Goal: Task Accomplishment & Management: Manage account settings

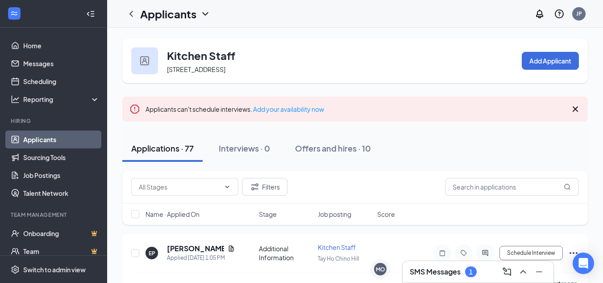
click at [434, 20] on div "Applicants JP" at bounding box center [355, 14] width 496 height 28
click at [437, 268] on h3 "SMS Messages" at bounding box center [435, 272] width 51 height 10
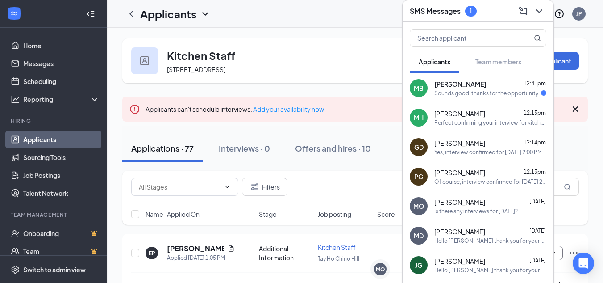
click at [473, 99] on div "MB Marco Baca 12:41pm Sounds good, thanks for the opportunity" at bounding box center [478, 87] width 151 height 29
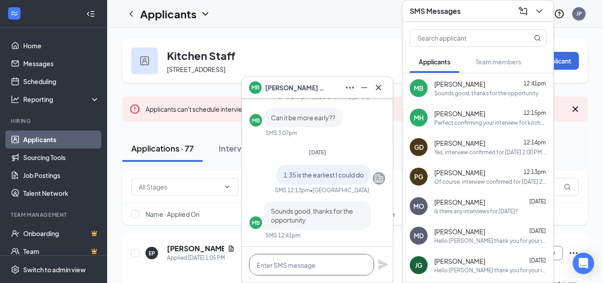
click at [334, 255] on textarea at bounding box center [311, 264] width 125 height 21
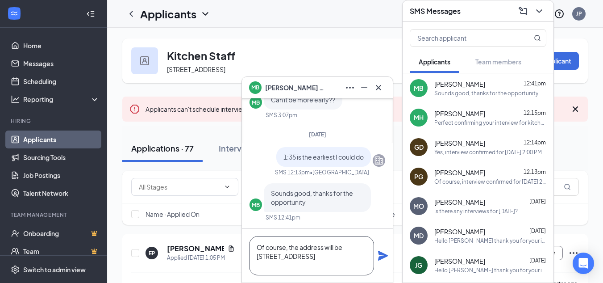
type textarea "Of course, the address will be 3410 Grand Ave Ste C, Chino Hills CA 91709"
click at [384, 256] on icon "Plane" at bounding box center [383, 256] width 10 height 10
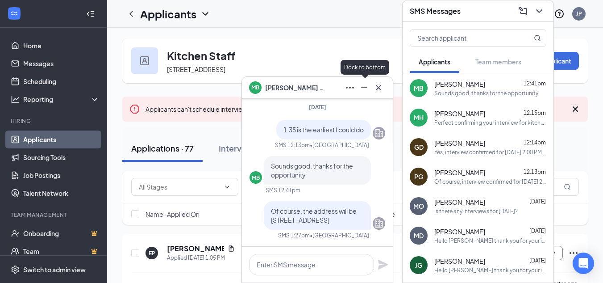
scroll to position [0, 0]
click at [455, 152] on div "Yes, interview confirmed for [DATE] 2:00 PM at [STREET_ADDRESS]" at bounding box center [491, 152] width 112 height 8
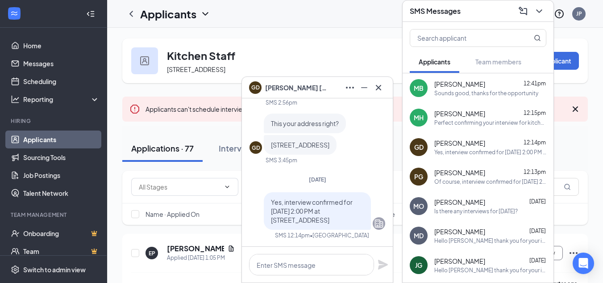
click at [460, 121] on div "Perfect confirming your interview for kitchen staff at [STREET_ADDRESS] at [DAT…" at bounding box center [491, 123] width 112 height 8
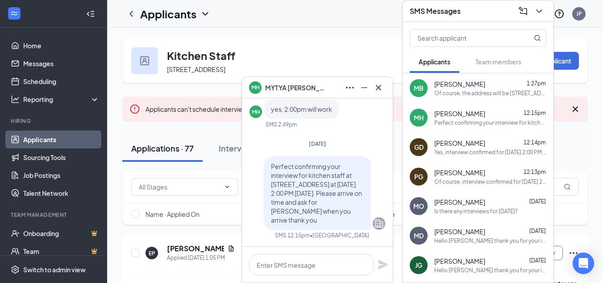
click at [461, 139] on span "[PERSON_NAME]" at bounding box center [460, 142] width 51 height 9
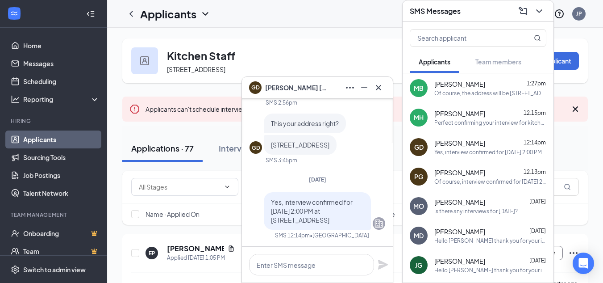
click at [477, 186] on div "PG [PERSON_NAME] 12:13pm Of course, interview confirmed for [DATE] 2:30 PM at […" at bounding box center [478, 176] width 151 height 29
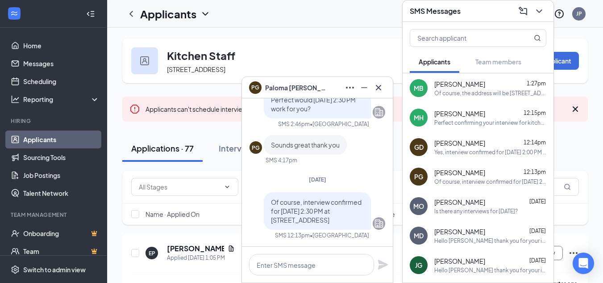
click at [481, 204] on div "[PERSON_NAME] [DATE]" at bounding box center [491, 201] width 112 height 9
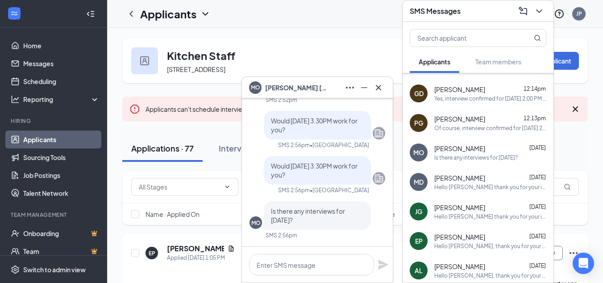
scroll to position [59, 0]
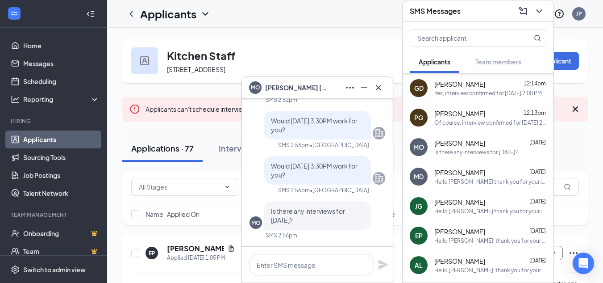
click at [490, 186] on div "MD [PERSON_NAME] [DATE] Hello [PERSON_NAME] thank you for your interest in our …" at bounding box center [478, 176] width 151 height 29
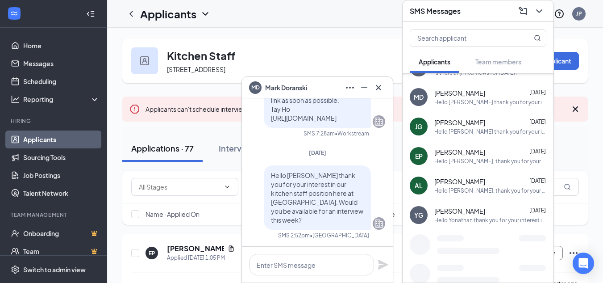
scroll to position [141, 0]
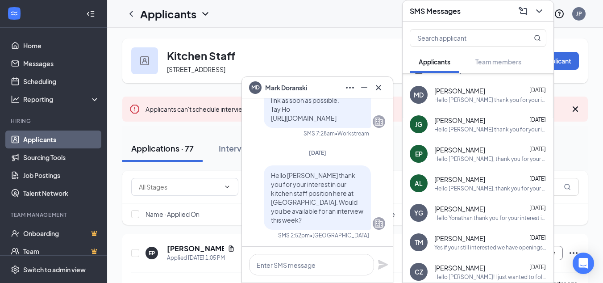
click at [489, 215] on div "Hello Yonathan thank you for your interest in our kitchen staff position here a…" at bounding box center [491, 218] width 112 height 8
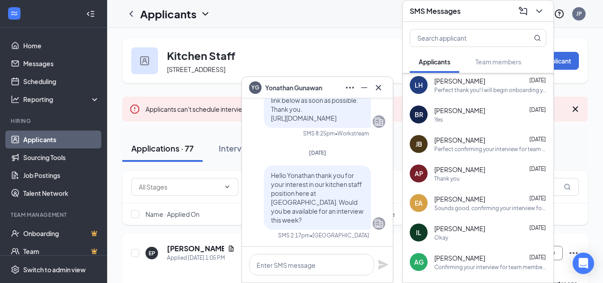
scroll to position [387, 0]
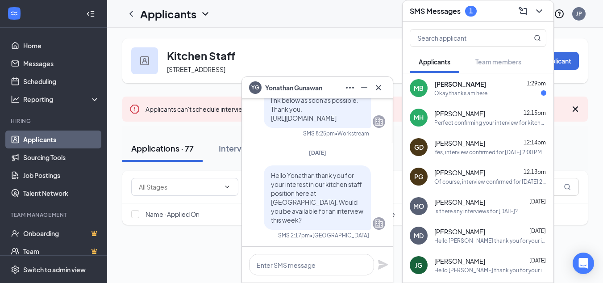
click at [449, 91] on div "Okay thanks am here" at bounding box center [461, 93] width 53 height 8
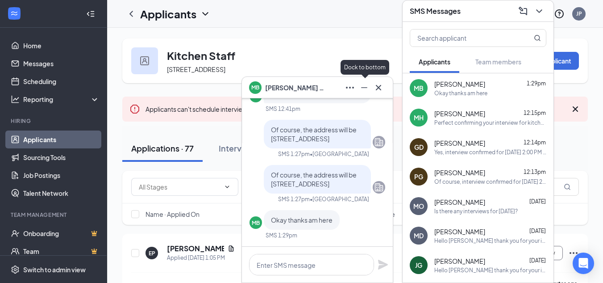
click at [367, 86] on icon "Minimize" at bounding box center [364, 87] width 11 height 11
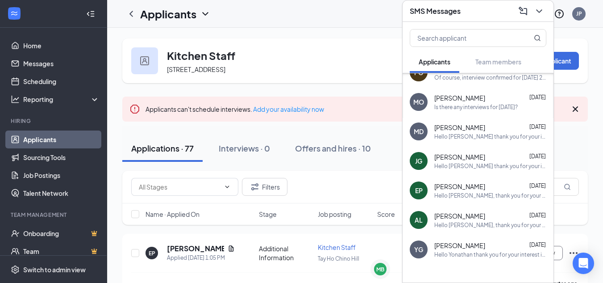
scroll to position [105, 0]
click at [478, 249] on span "[PERSON_NAME]" at bounding box center [460, 244] width 51 height 9
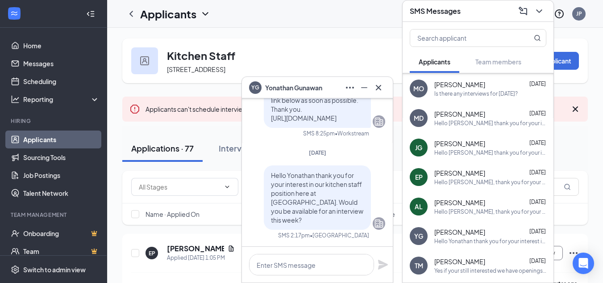
scroll to position [107, 0]
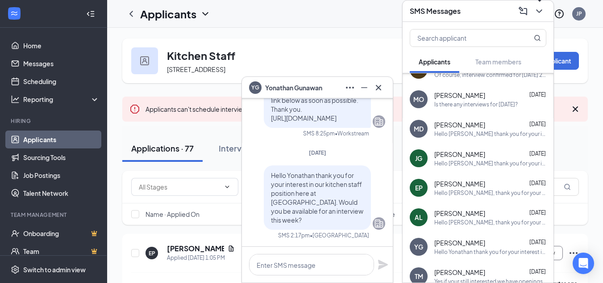
click at [538, 13] on icon "ChevronDown" at bounding box center [539, 11] width 11 height 11
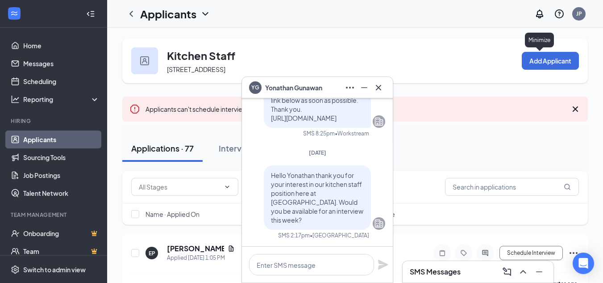
scroll to position [0, 0]
click at [461, 275] on h3 "SMS Messages" at bounding box center [435, 272] width 51 height 10
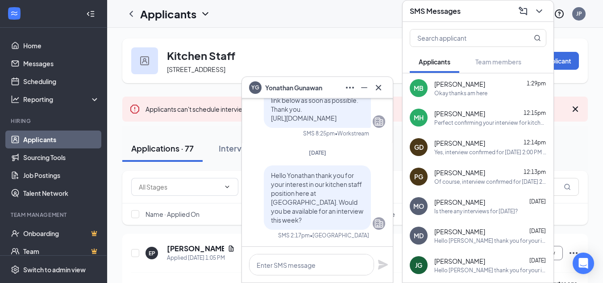
click at [460, 14] on h3 "SMS Messages" at bounding box center [435, 11] width 51 height 10
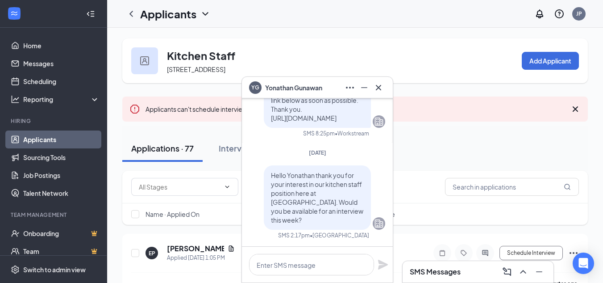
click at [458, 277] on div "SMS Messages" at bounding box center [478, 271] width 137 height 14
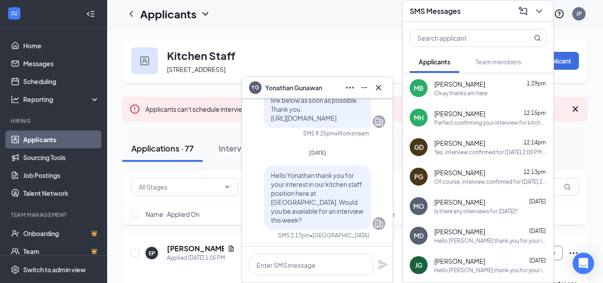
click at [487, 171] on div "Paloma Garcia 12:13pm" at bounding box center [491, 172] width 112 height 9
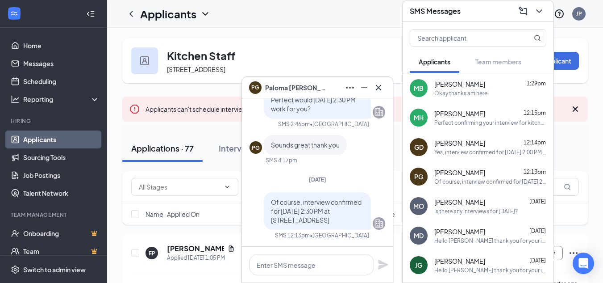
click at [498, 97] on div "MB Marco Baca 1:29pm Okay thanks am here" at bounding box center [478, 87] width 151 height 29
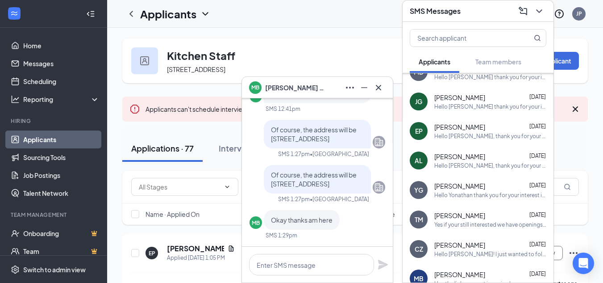
scroll to position [190, 0]
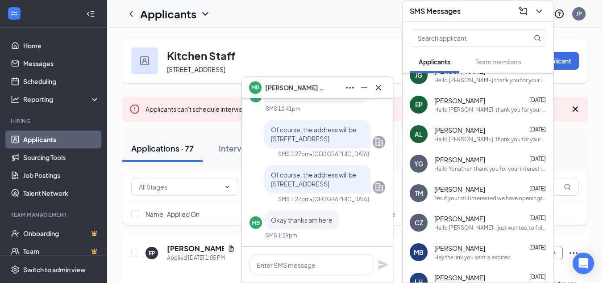
click at [486, 161] on span "[PERSON_NAME]" at bounding box center [460, 159] width 51 height 9
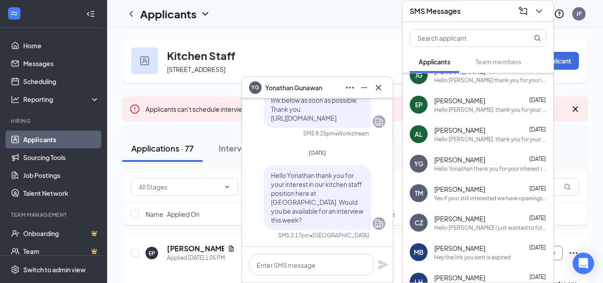
click at [343, 94] on div at bounding box center [350, 87] width 14 height 14
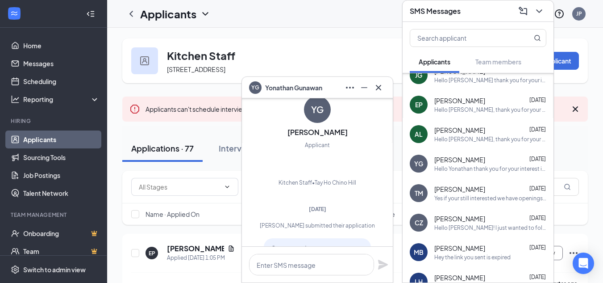
scroll to position [-303, 0]
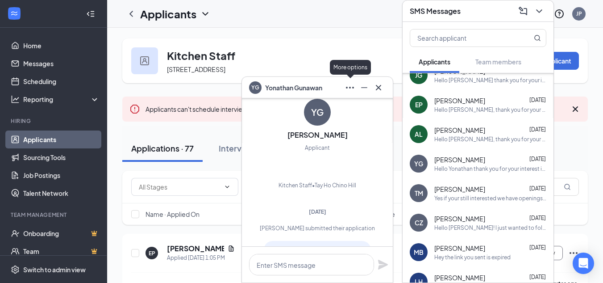
click at [353, 88] on icon "Ellipses" at bounding box center [350, 88] width 8 height 2
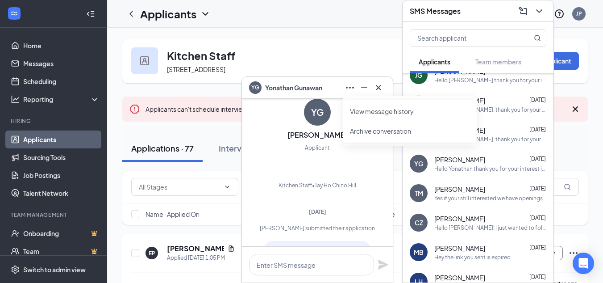
click at [356, 107] on link "View message history" at bounding box center [410, 111] width 120 height 9
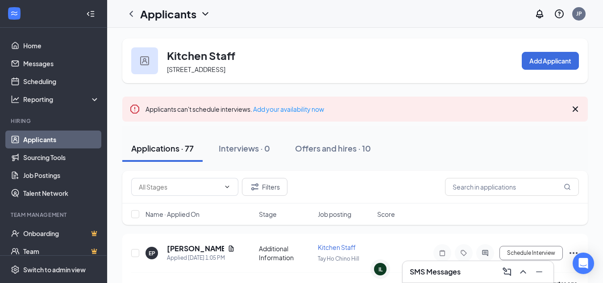
scroll to position [0, 0]
click at [442, 265] on div "SMS Messages" at bounding box center [478, 271] width 137 height 14
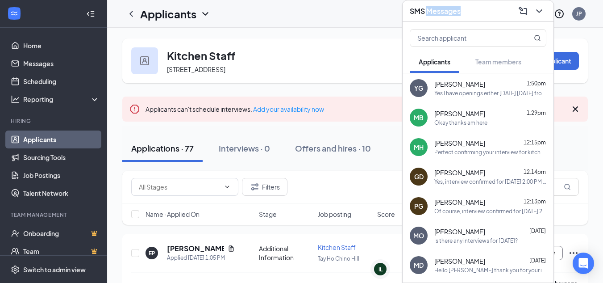
click at [442, 265] on div "SMS Messages Applicants Team members YG Yonathan Gunawan 1:50pm Yes I have open…" at bounding box center [478, 141] width 152 height 283
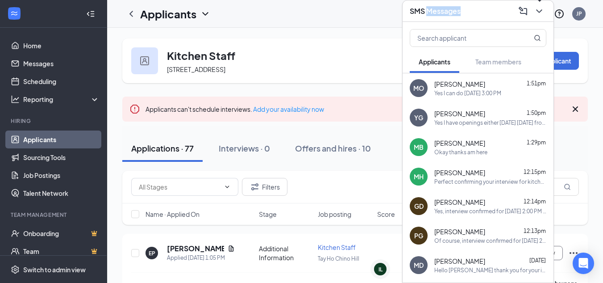
click at [535, 12] on icon "ChevronDown" at bounding box center [539, 11] width 11 height 11
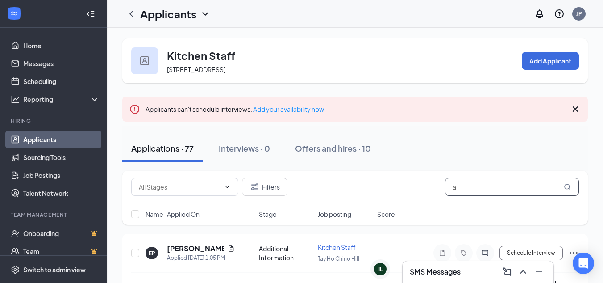
click at [497, 190] on input "a" at bounding box center [512, 187] width 134 height 18
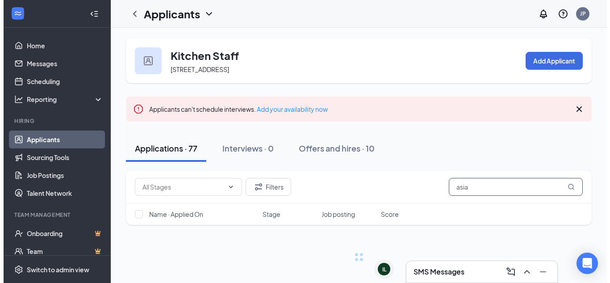
scroll to position [7, 0]
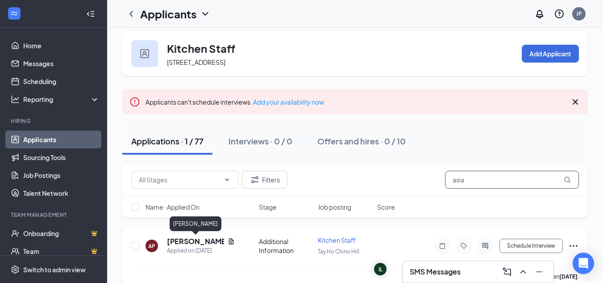
type input "asia"
click at [185, 240] on h5 "[PERSON_NAME]" at bounding box center [195, 241] width 57 height 10
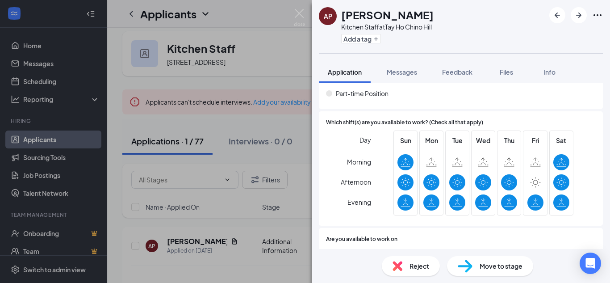
scroll to position [471, 0]
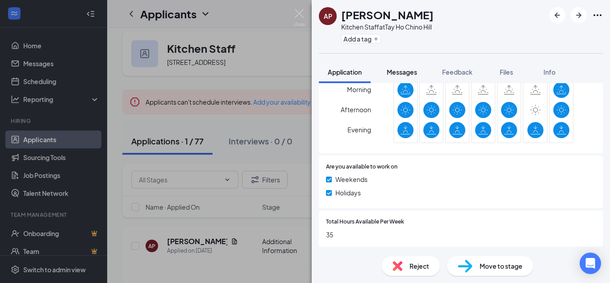
click at [410, 79] on button "Messages" at bounding box center [402, 72] width 48 height 22
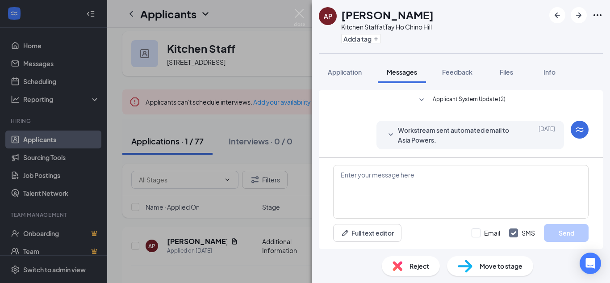
drag, startPoint x: 410, startPoint y: 79, endPoint x: 431, endPoint y: 153, distance: 77.5
click at [431, 153] on div "AP Asia Powers Kitchen Staff at Tay Ho Chino Hill Add a tag Application Message…" at bounding box center [461, 141] width 298 height 283
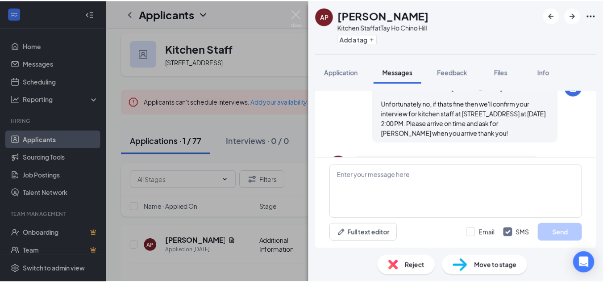
scroll to position [332, 0]
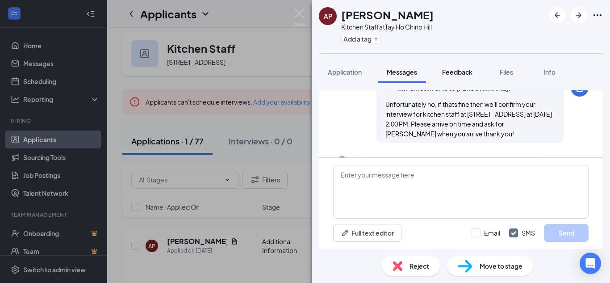
click at [445, 77] on button "Feedback" at bounding box center [457, 72] width 48 height 22
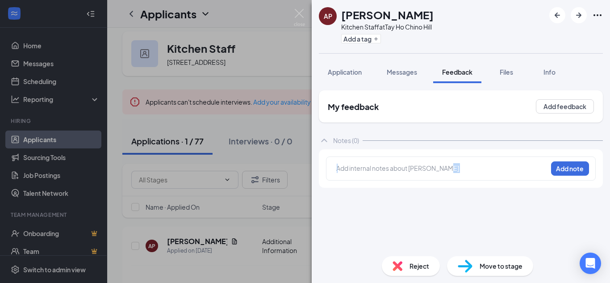
drag, startPoint x: 442, startPoint y: 181, endPoint x: 450, endPoint y: 176, distance: 10.0
click at [450, 176] on div "Add internal notes about Asia Powers Add note" at bounding box center [461, 168] width 284 height 38
click at [450, 176] on div "Add internal notes about Asia Powers Add note" at bounding box center [461, 168] width 270 height 24
click at [444, 175] on div at bounding box center [441, 169] width 211 height 13
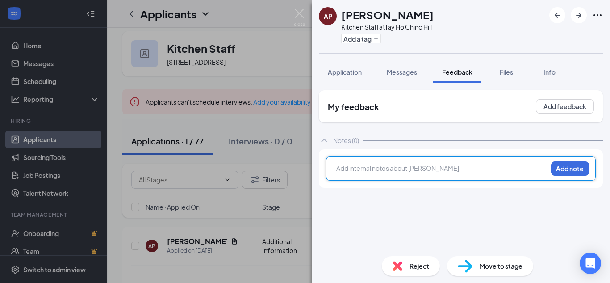
click at [440, 165] on div at bounding box center [442, 167] width 210 height 9
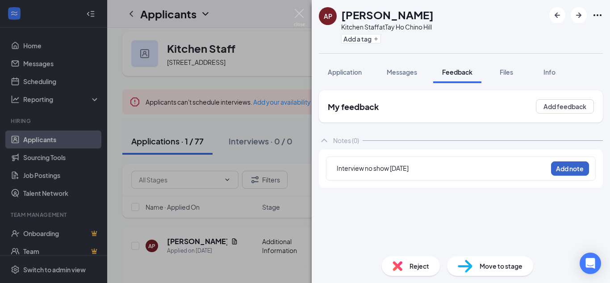
click at [560, 170] on button "Add note" at bounding box center [570, 168] width 38 height 14
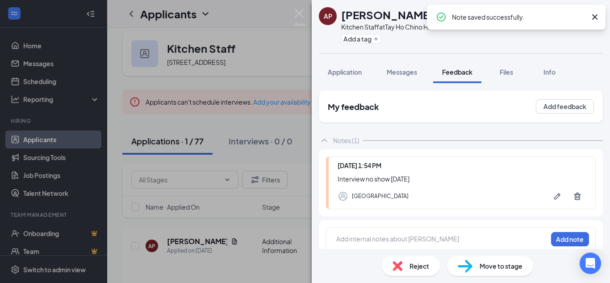
click at [408, 267] on div "Reject" at bounding box center [411, 266] width 58 height 20
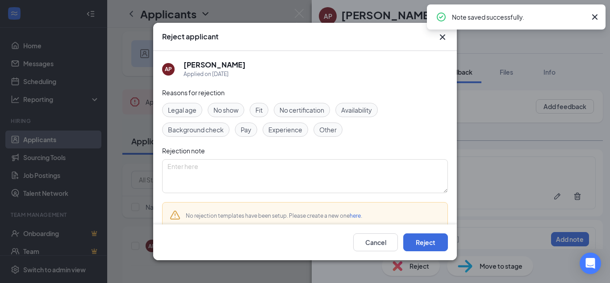
click at [229, 107] on span "No show" at bounding box center [226, 110] width 25 height 10
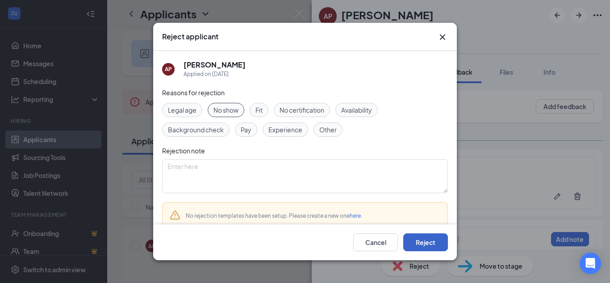
click at [428, 242] on button "Reject" at bounding box center [425, 242] width 45 height 18
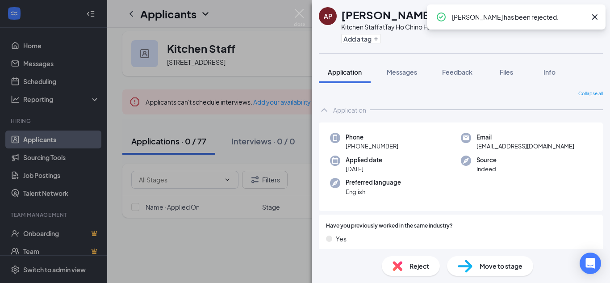
click at [305, 18] on div "AP Asia Powers Kitchen Staff at Tay Ho Chino Hill Add a tag Application Message…" at bounding box center [305, 141] width 610 height 283
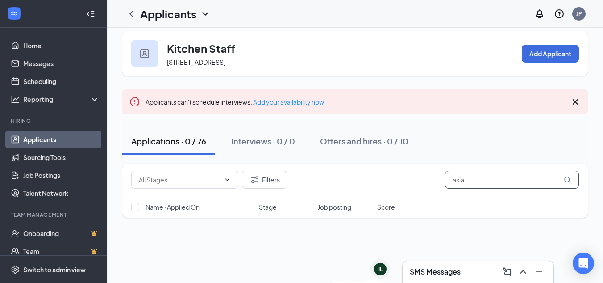
click at [492, 184] on input "asia" at bounding box center [512, 180] width 134 height 18
type input "a"
click at [494, 137] on div "Applications · 0 / 76 Interviews · 0 / 0 Offers and hires · 0 / 10" at bounding box center [355, 141] width 466 height 27
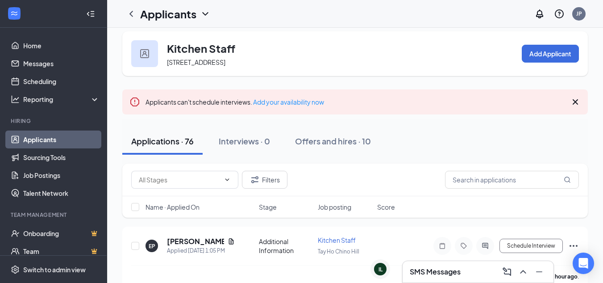
click at [427, 270] on h3 "SMS Messages" at bounding box center [435, 272] width 51 height 10
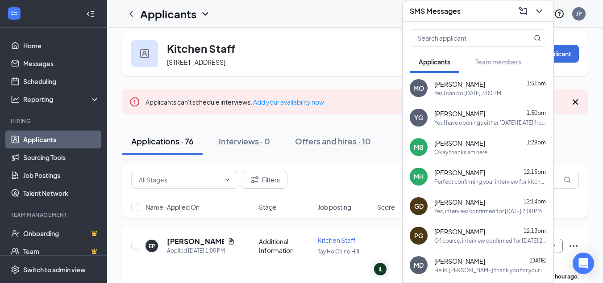
click at [499, 89] on div "Yes I can do [DATE] 3:00 PM" at bounding box center [468, 93] width 67 height 8
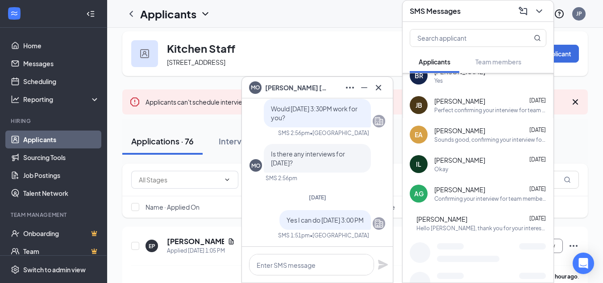
scroll to position [426, 0]
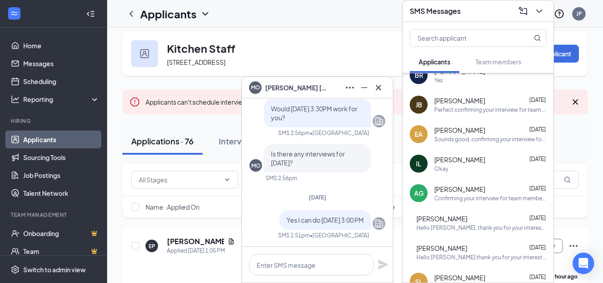
click at [481, 160] on div "Isaac Luna Sep 10" at bounding box center [491, 159] width 112 height 9
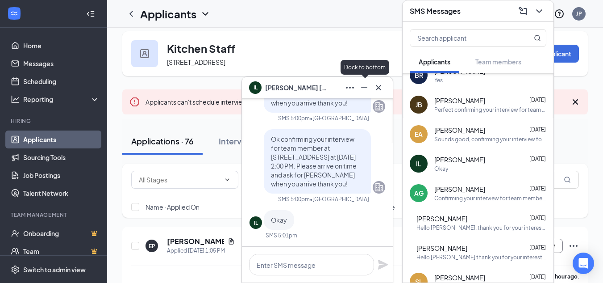
click at [366, 91] on icon "Minimize" at bounding box center [364, 87] width 11 height 11
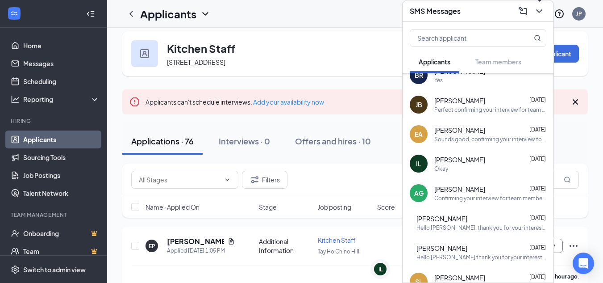
click at [538, 17] on button at bounding box center [539, 11] width 14 height 14
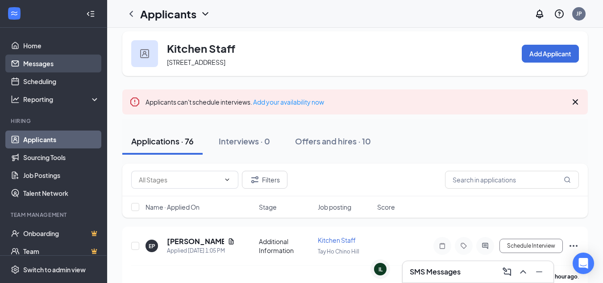
click at [35, 59] on link "Messages" at bounding box center [61, 63] width 76 height 18
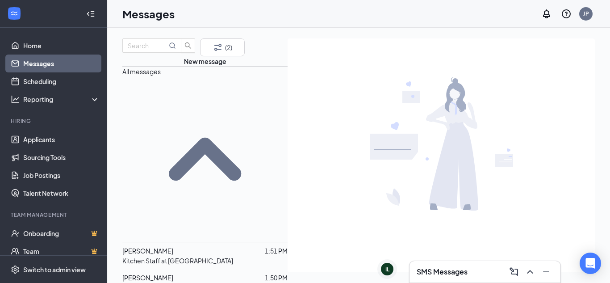
click at [203, 272] on div at bounding box center [219, 277] width 92 height 10
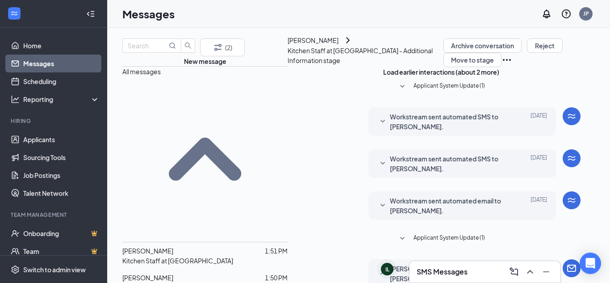
scroll to position [93, 0]
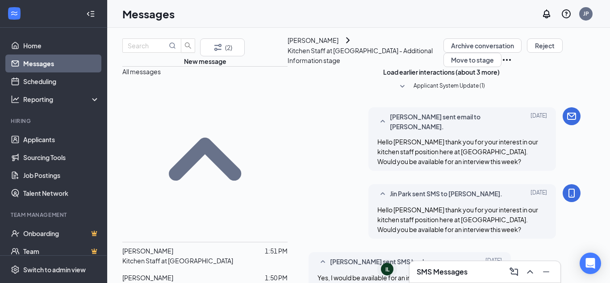
scroll to position [485, 0]
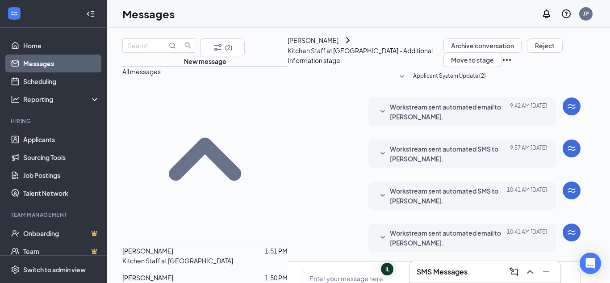
scroll to position [44, 0]
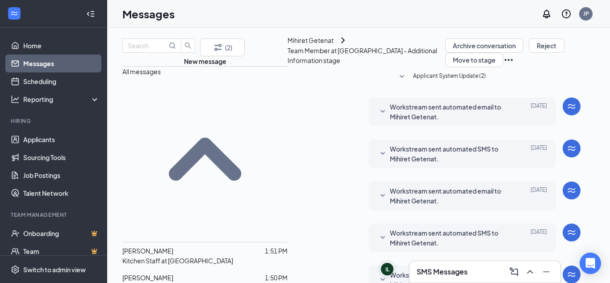
scroll to position [195, 0]
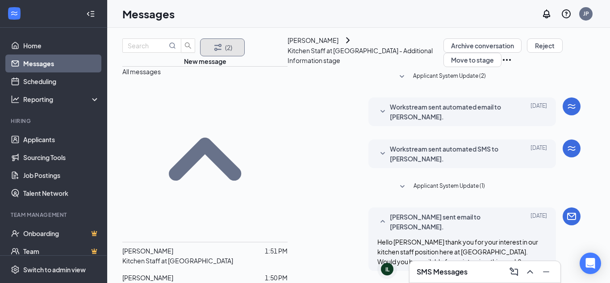
click at [220, 54] on button "(2)" at bounding box center [222, 47] width 45 height 18
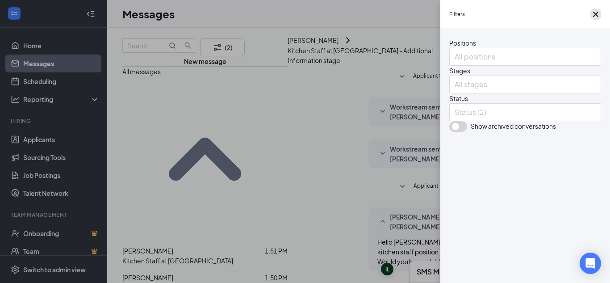
click at [597, 19] on icon "Cross" at bounding box center [595, 14] width 11 height 11
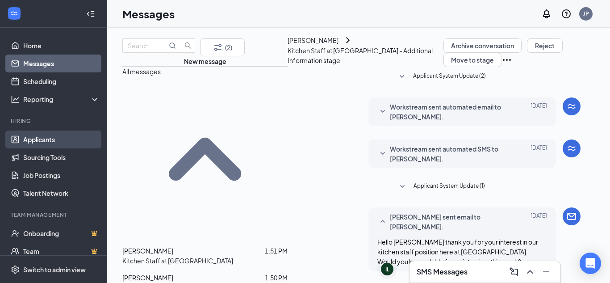
click at [65, 138] on link "Applicants" at bounding box center [61, 139] width 76 height 18
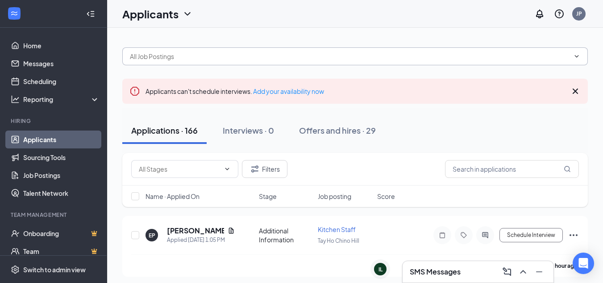
click at [199, 54] on input "text" at bounding box center [350, 56] width 440 height 10
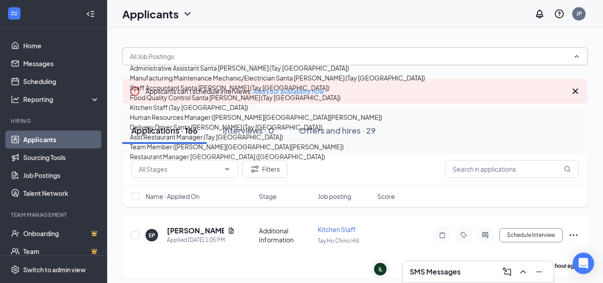
click at [199, 102] on div "Kitchen Staff (Tay Ho Chino Hill)" at bounding box center [189, 107] width 118 height 10
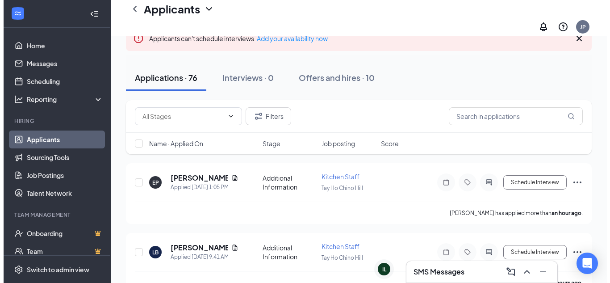
scroll to position [79, 0]
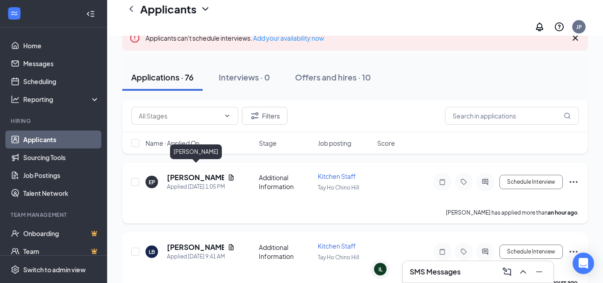
click at [210, 172] on h5 "[PERSON_NAME]" at bounding box center [195, 177] width 57 height 10
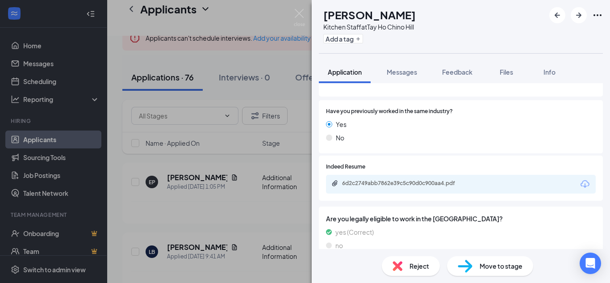
scroll to position [115, 0]
click at [391, 176] on div "6d2c2749abb7862e39c5c90d0c900aa4.pdf" at bounding box center [461, 183] width 270 height 19
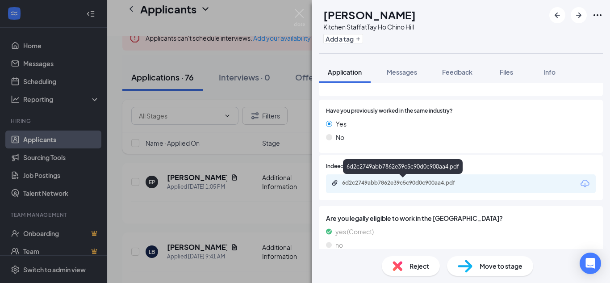
click at [396, 180] on div "6d2c2749abb7862e39c5c90d0c900aa4.pdf" at bounding box center [404, 182] width 125 height 7
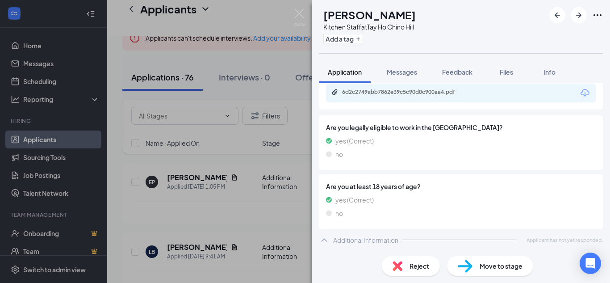
scroll to position [0, 0]
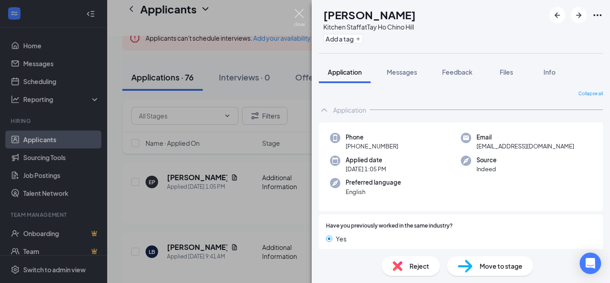
click at [302, 22] on img at bounding box center [299, 17] width 11 height 17
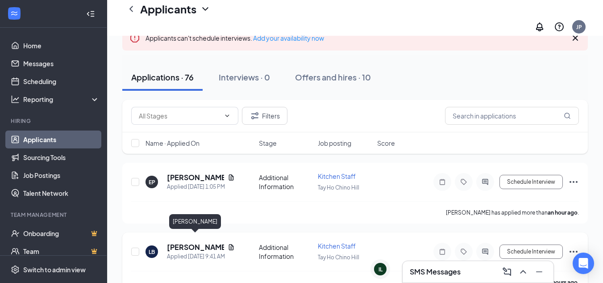
click at [177, 242] on h5 "[PERSON_NAME]" at bounding box center [195, 247] width 57 height 10
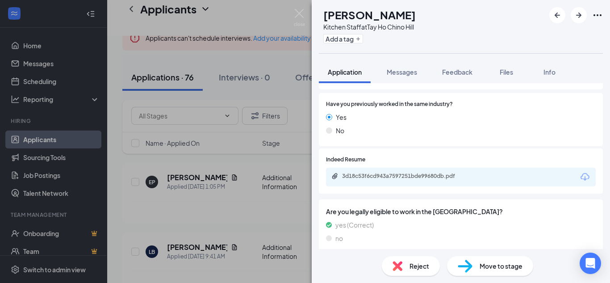
scroll to position [122, 0]
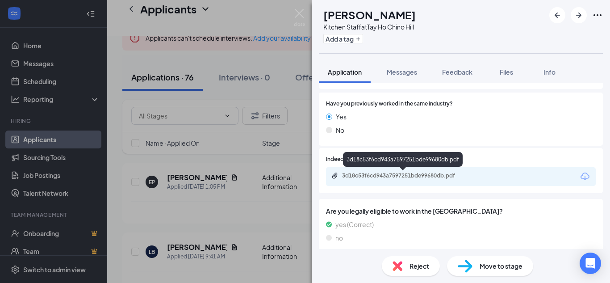
click at [421, 176] on div "3d18c53f6cd943a7597251bde99680db.pdf" at bounding box center [404, 175] width 125 height 7
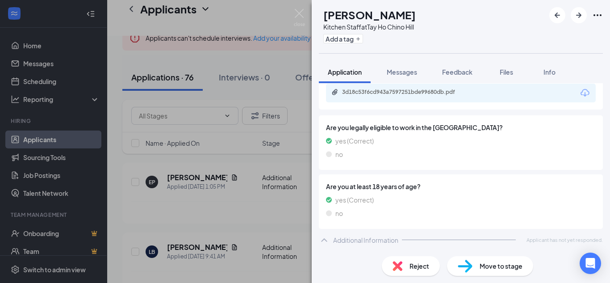
scroll to position [202, 0]
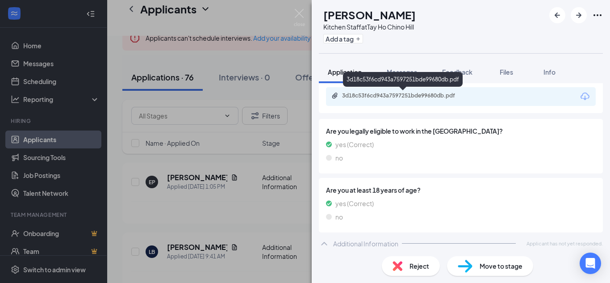
click at [401, 79] on div "3d18c53f6cd943a7597251bde99680db.pdf" at bounding box center [403, 79] width 120 height 15
click at [403, 69] on span "Messages" at bounding box center [402, 72] width 30 height 8
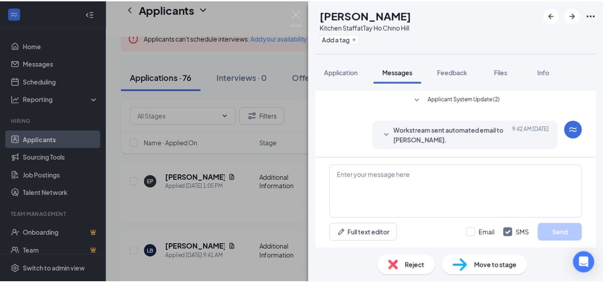
scroll to position [127, 0]
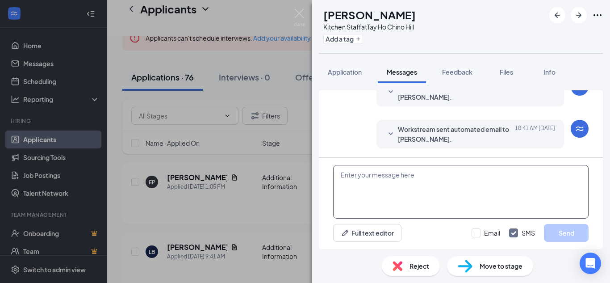
click at [426, 181] on textarea at bounding box center [460, 192] width 255 height 54
click at [480, 236] on input "Email" at bounding box center [486, 232] width 29 height 9
checkbox input "true"
click at [461, 195] on textarea at bounding box center [460, 192] width 255 height 54
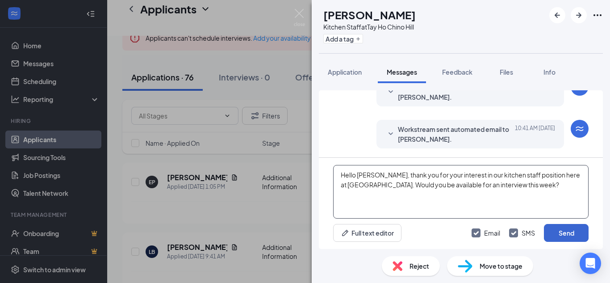
type textarea "Hello Lisa, thank you for your interest in our kitchen staff position here at T…"
click at [560, 233] on button "Send" at bounding box center [566, 233] width 45 height 18
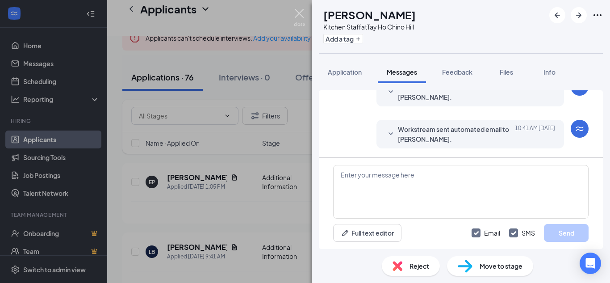
click at [295, 16] on img at bounding box center [299, 17] width 11 height 17
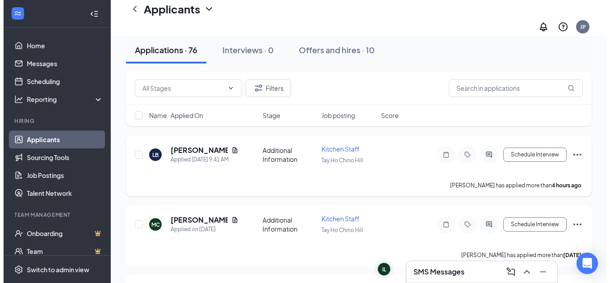
scroll to position [176, 0]
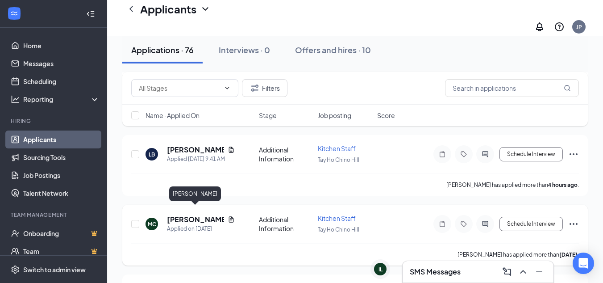
click at [181, 214] on h5 "[PERSON_NAME]" at bounding box center [195, 219] width 57 height 10
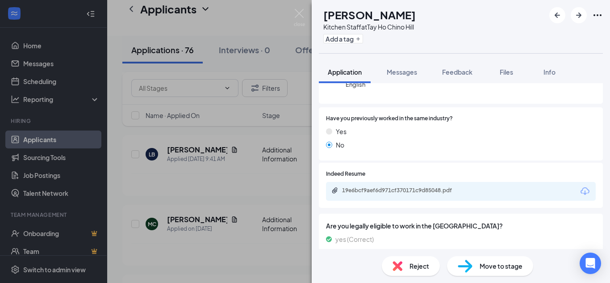
scroll to position [108, 0]
click at [389, 195] on div "19e6bcf9aef6d971cf370171c9d85048.pdf" at bounding box center [461, 190] width 270 height 19
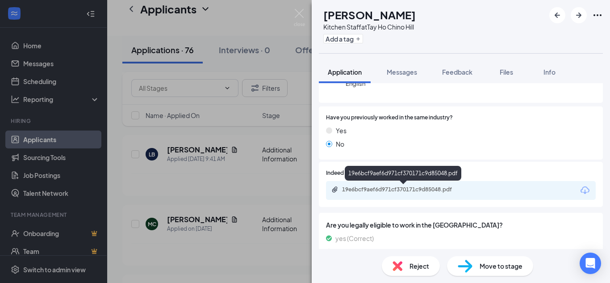
click at [394, 186] on div "19e6bcf9aef6d971cf370171c9d85048.pdf" at bounding box center [404, 189] width 125 height 7
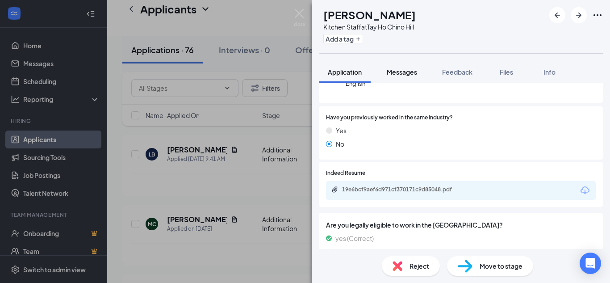
click at [403, 70] on span "Messages" at bounding box center [402, 72] width 30 height 8
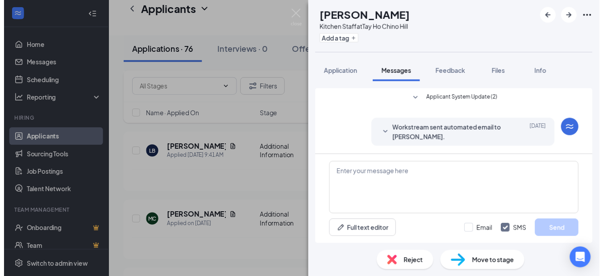
scroll to position [69, 0]
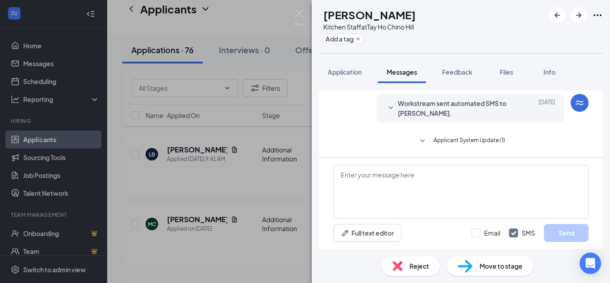
click at [297, 6] on div "MC Miguel Canil Kitchen Staff at Tay Ho Chino Hill Add a tag Application Messag…" at bounding box center [305, 141] width 610 height 283
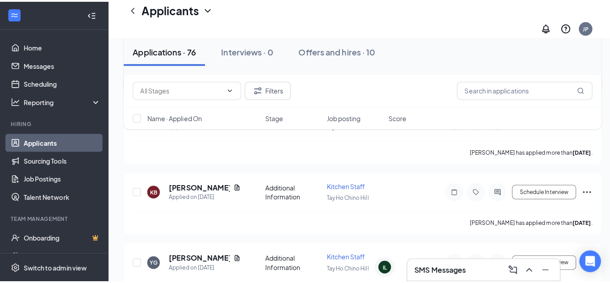
scroll to position [293, 0]
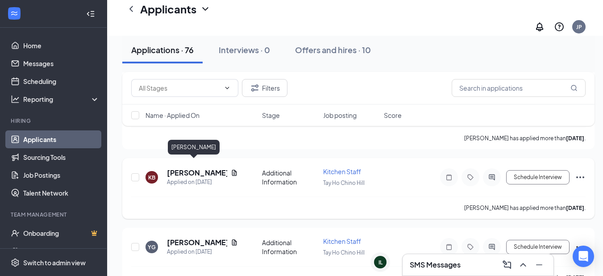
click at [188, 168] on h5 "[PERSON_NAME]" at bounding box center [197, 173] width 60 height 10
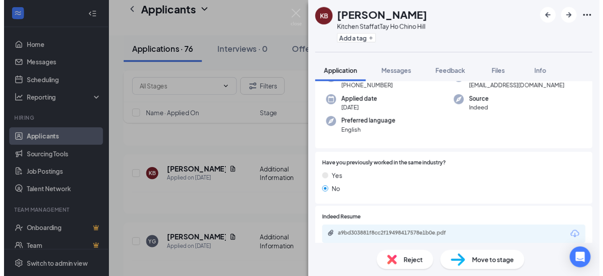
scroll to position [59, 0]
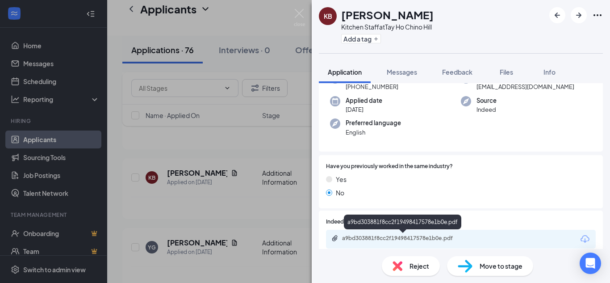
click at [403, 237] on div "a9bd303881f8cc2f19498417578e1b0e.pdf" at bounding box center [404, 237] width 125 height 7
click at [186, 35] on div "KB Kyle Belin Kitchen Staff at Tay Ho Chino Hill Add a tag Application Messages…" at bounding box center [305, 141] width 610 height 283
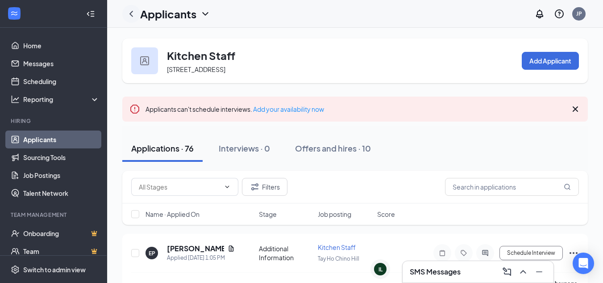
click at [132, 11] on icon "ChevronLeft" at bounding box center [131, 13] width 11 height 11
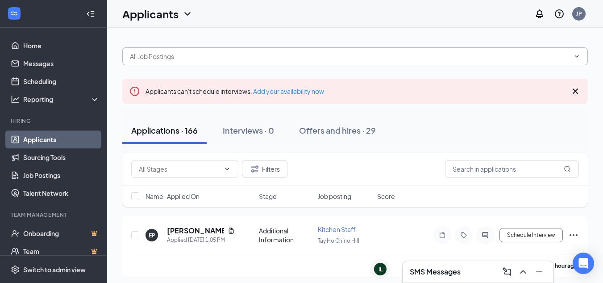
click at [218, 64] on span at bounding box center [355, 56] width 466 height 18
click at [226, 63] on span at bounding box center [355, 56] width 466 height 18
click at [239, 61] on span at bounding box center [355, 56] width 466 height 18
click at [574, 55] on icon "ChevronDown" at bounding box center [577, 56] width 7 height 7
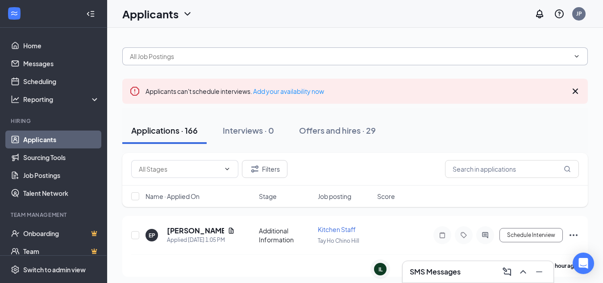
click at [206, 55] on input "text" at bounding box center [350, 56] width 440 height 10
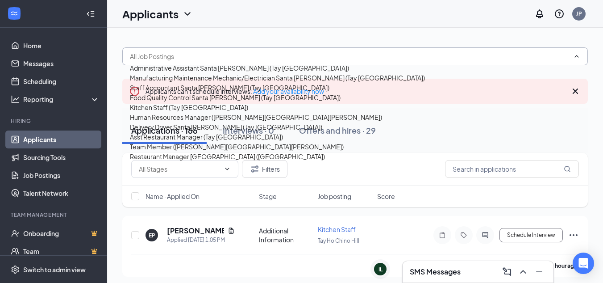
scroll to position [160, 0]
click at [202, 151] on div "Team Member (Tay Ho Chino Hill)" at bounding box center [237, 147] width 214 height 10
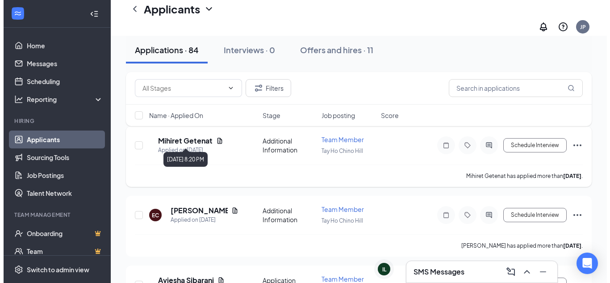
scroll to position [112, 0]
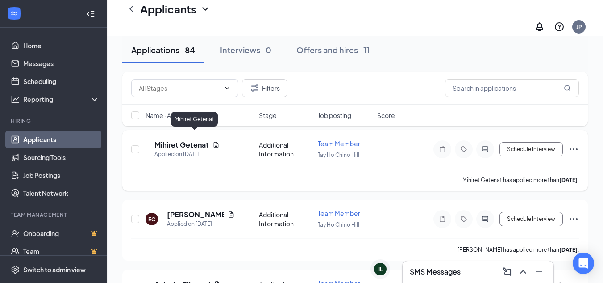
click at [206, 140] on h5 "Mihiret Getenat" at bounding box center [182, 145] width 54 height 10
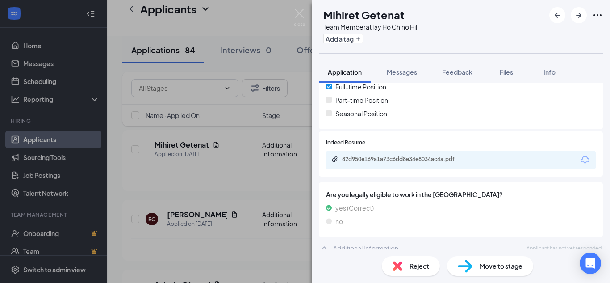
scroll to position [208, 0]
click at [414, 153] on div "82d950e169a1a73c6dd8e34e8034ac4a.pdf" at bounding box center [461, 159] width 270 height 19
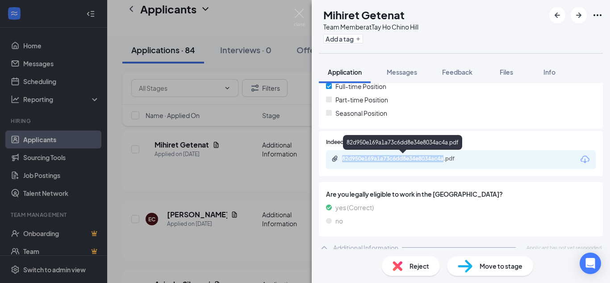
click at [415, 157] on div "82d950e169a1a73c6dd8e34e8034ac4a.pdf" at bounding box center [461, 159] width 270 height 19
click at [415, 157] on div "82d950e169a1a73c6dd8e34e8034ac4a.pdf" at bounding box center [404, 158] width 125 height 7
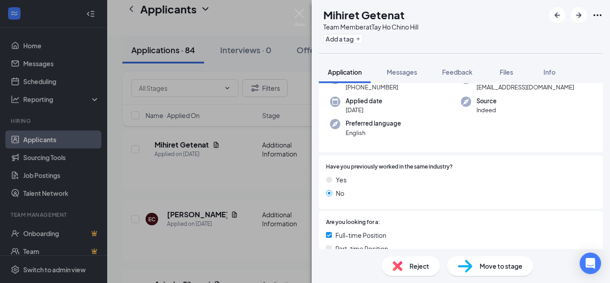
scroll to position [48, 0]
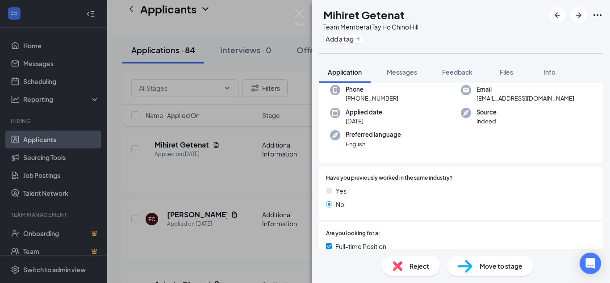
click at [413, 160] on div "Phone +1 (909) 450-7246 Email mihiretabe2002@gmail.com Applied date Sep 14 Sour…" at bounding box center [461, 119] width 284 height 89
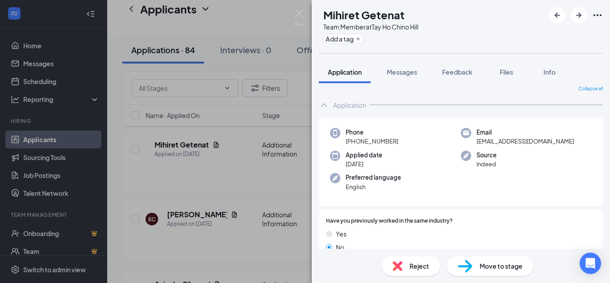
scroll to position [215, 0]
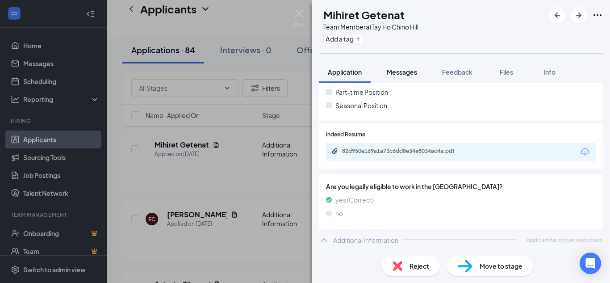
click at [397, 68] on span "Messages" at bounding box center [402, 72] width 30 height 8
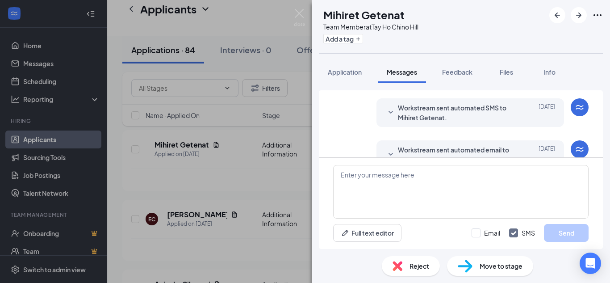
scroll to position [211, 0]
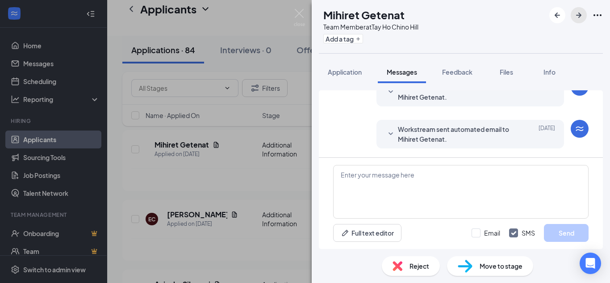
click at [581, 18] on icon "ArrowRight" at bounding box center [579, 15] width 11 height 11
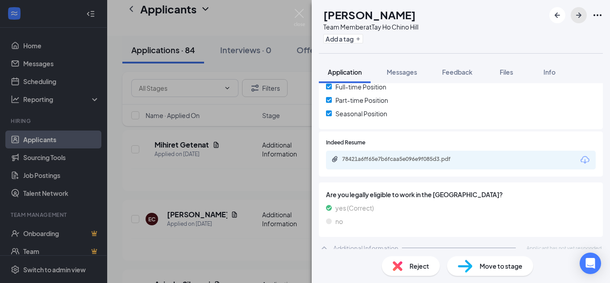
scroll to position [208, 0]
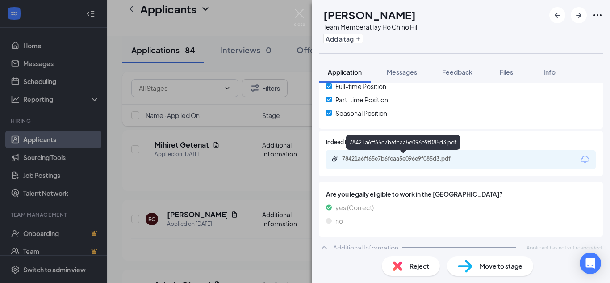
click at [401, 163] on div "78421a6ff65e7b6fcaa5e096e9f085d3.pdf" at bounding box center [403, 159] width 145 height 8
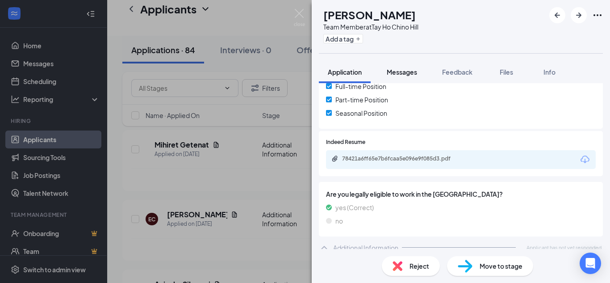
click at [408, 79] on button "Messages" at bounding box center [402, 72] width 48 height 22
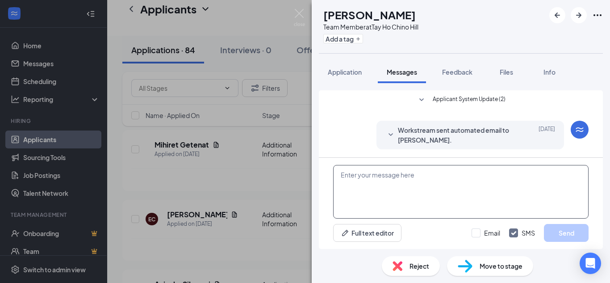
scroll to position [211, 0]
click at [444, 185] on textarea at bounding box center [460, 192] width 255 height 54
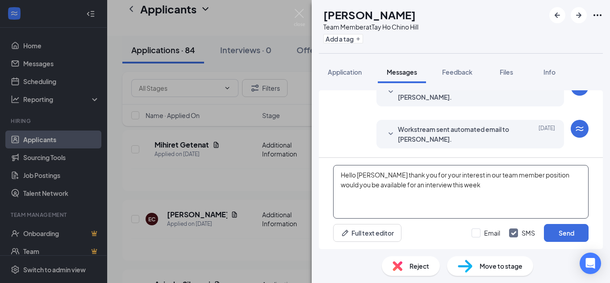
click at [546, 174] on textarea "Hello Egengia thank you for your interest in our team member position would you…" at bounding box center [460, 192] width 255 height 54
click at [547, 183] on textarea "Hello Egengia thank you for your interest in our team member position here at T…" at bounding box center [460, 192] width 255 height 54
drag, startPoint x: 539, startPoint y: 189, endPoint x: 294, endPoint y: 159, distance: 246.5
click at [294, 159] on div "EC Egengia Carter Team Member at Tay Ho Chino Hill Add a tag Application Messag…" at bounding box center [305, 141] width 610 height 283
type textarea "Hello Egengia thank you for your interest in our team member position here at T…"
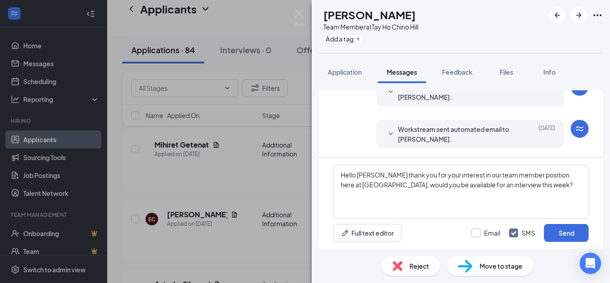
click at [484, 231] on input "Email" at bounding box center [486, 232] width 29 height 9
checkbox input "true"
click at [562, 232] on button "Send" at bounding box center [566, 233] width 45 height 18
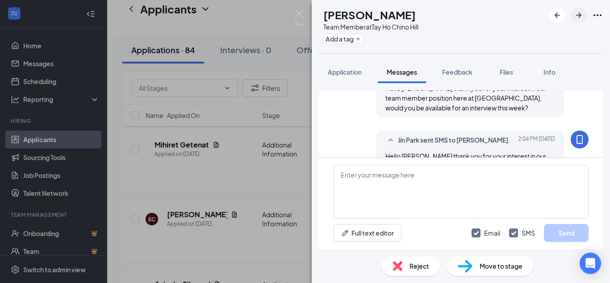
scroll to position [347, 0]
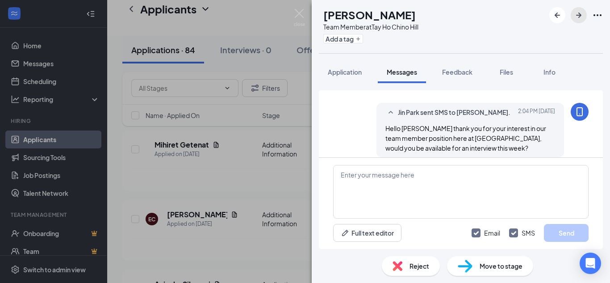
click at [583, 12] on icon "ArrowRight" at bounding box center [579, 15] width 11 height 11
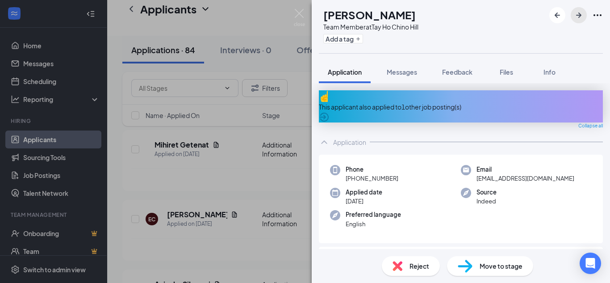
click at [583, 15] on icon "ArrowRight" at bounding box center [579, 15] width 11 height 11
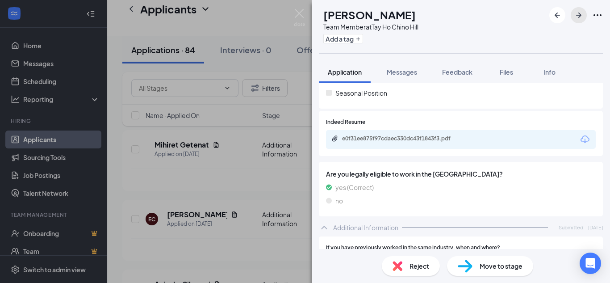
scroll to position [228, 0]
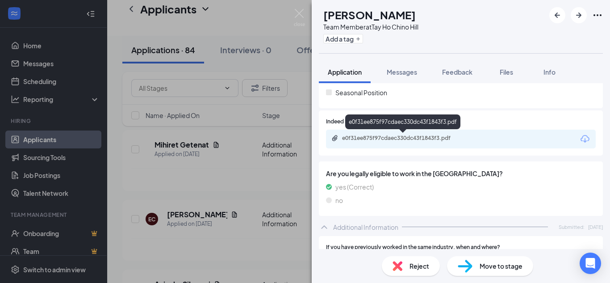
click at [416, 137] on div "e0f31ee875f97cdaec330dc43f1843f3.pdf" at bounding box center [404, 137] width 125 height 7
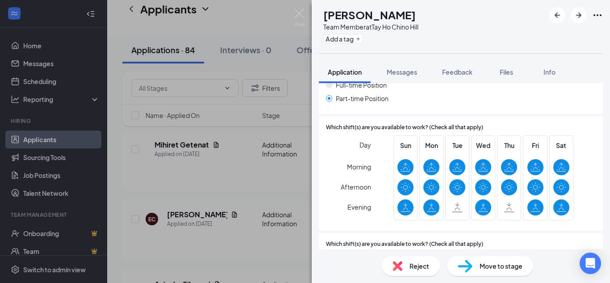
scroll to position [613, 0]
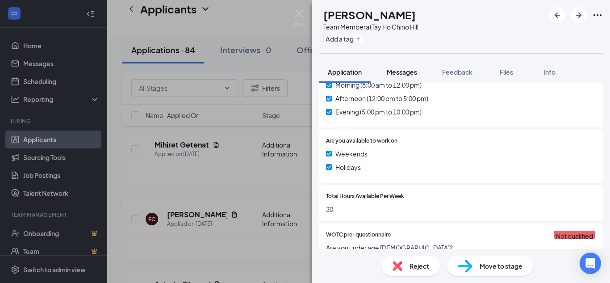
click at [396, 74] on span "Messages" at bounding box center [402, 72] width 30 height 8
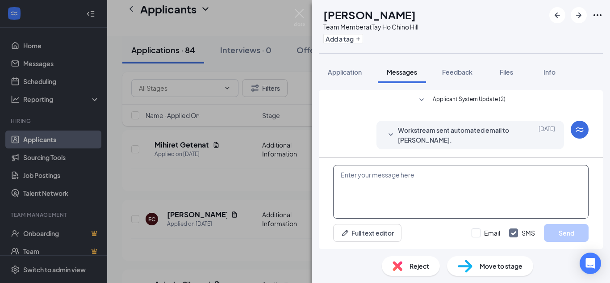
click at [403, 183] on textarea at bounding box center [460, 192] width 255 height 54
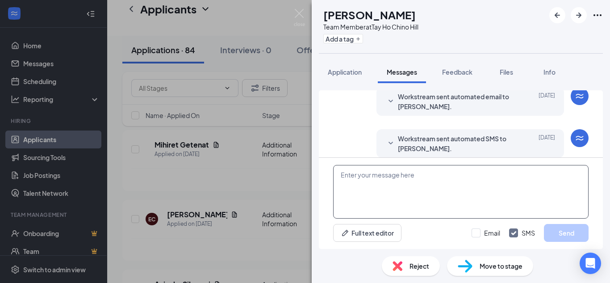
scroll to position [153, 0]
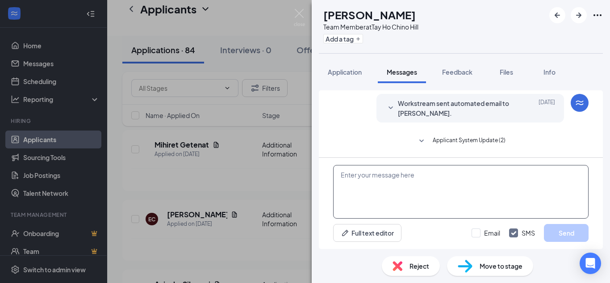
paste textarea "Hello Egengia thank you for your interest in our team member position here at T…"
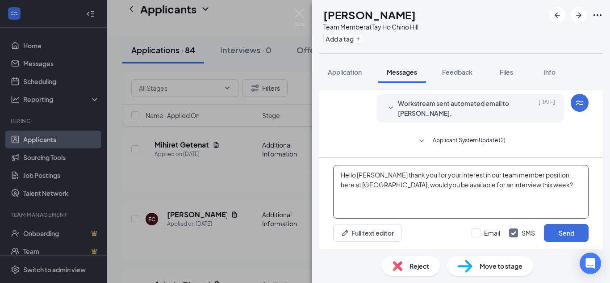
click at [381, 176] on textarea "Hello Egengia thank you for your interest in our team member position here at T…" at bounding box center [460, 192] width 255 height 54
type textarea "Hello Minahil thank you for your interest in our team member position here at T…"
click at [480, 235] on input "Email" at bounding box center [486, 232] width 29 height 9
checkbox input "true"
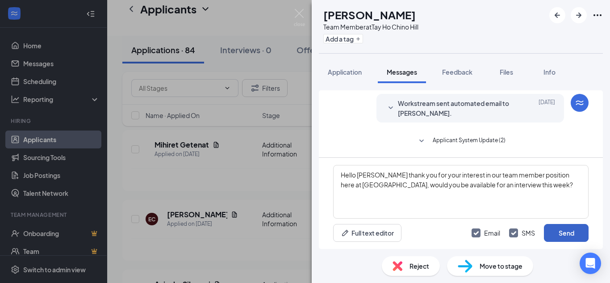
click at [569, 231] on button "Send" at bounding box center [566, 233] width 45 height 18
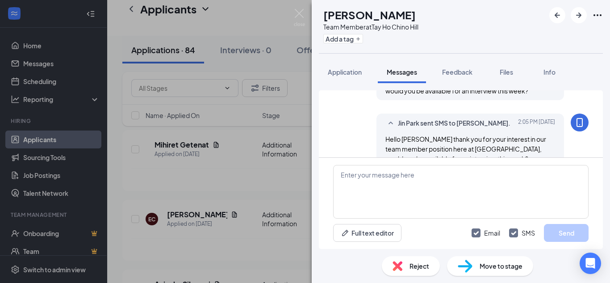
scroll to position [289, 0]
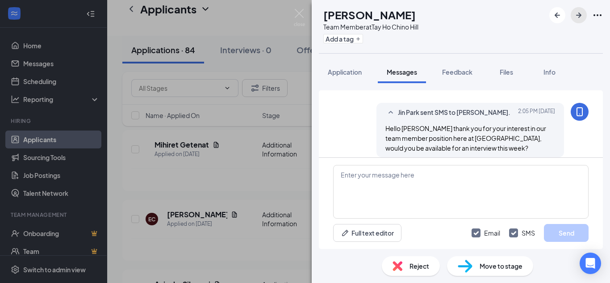
click at [578, 21] on button "button" at bounding box center [579, 15] width 16 height 16
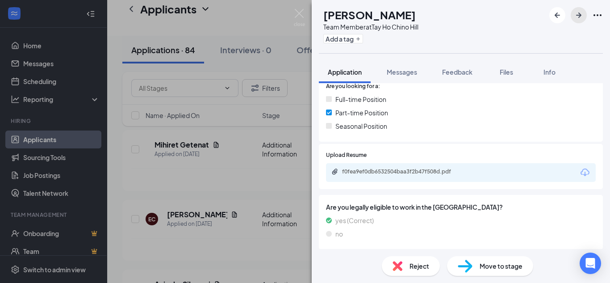
scroll to position [195, 0]
click at [369, 167] on div "f0fea9ef0db6532504baa3f2b47f508d.pdf" at bounding box center [461, 172] width 270 height 19
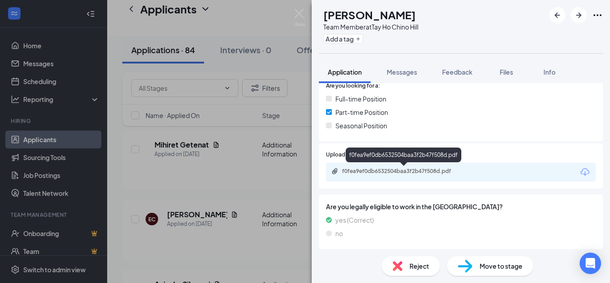
click at [373, 171] on div "f0fea9ef0db6532504baa3f2b47f508d.pdf" at bounding box center [404, 170] width 125 height 7
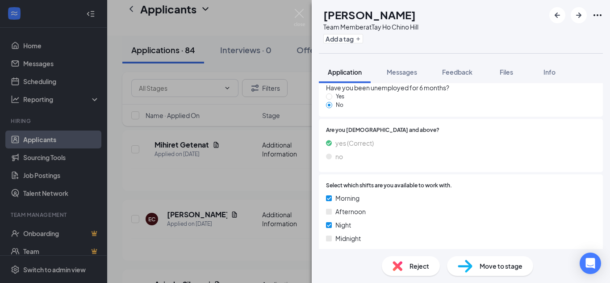
scroll to position [935, 0]
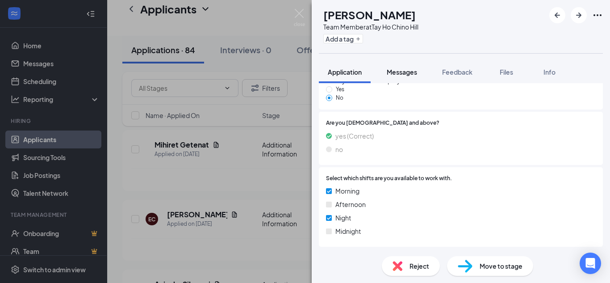
click at [388, 68] on span "Messages" at bounding box center [402, 72] width 30 height 8
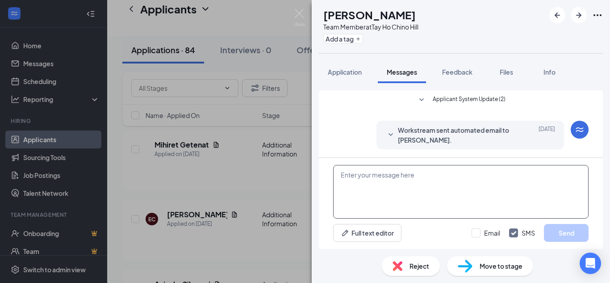
scroll to position [27, 0]
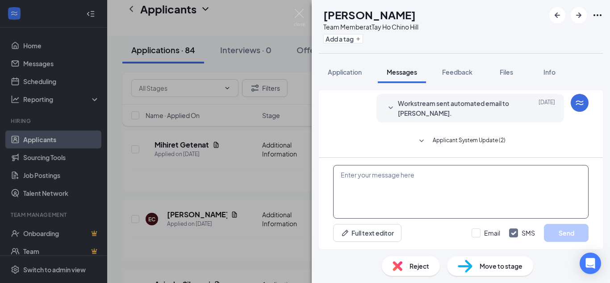
click at [419, 174] on textarea at bounding box center [460, 192] width 255 height 54
paste textarea "Hello Egengia thank you for your interest in our team member position here at T…"
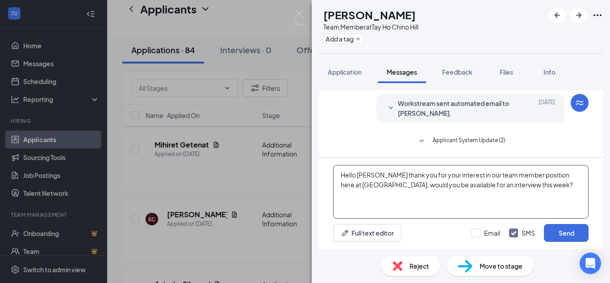
click at [380, 176] on textarea "Hello Egengia thank you for your interest in our team member position here at T…" at bounding box center [460, 192] width 255 height 54
type textarea "Hello Andru thank you for your interest in our team member position here at Tay…"
click at [479, 231] on input "Email" at bounding box center [486, 232] width 29 height 9
checkbox input "true"
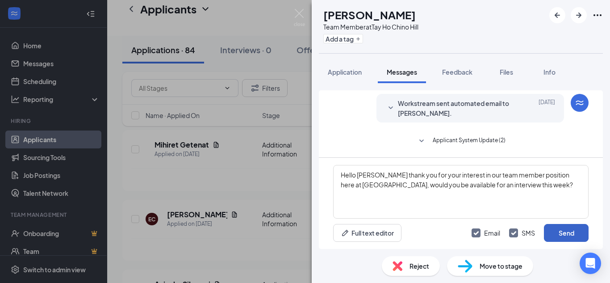
click at [548, 228] on button "Send" at bounding box center [566, 233] width 45 height 18
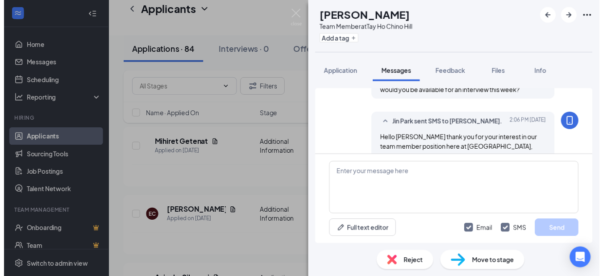
scroll to position [163, 0]
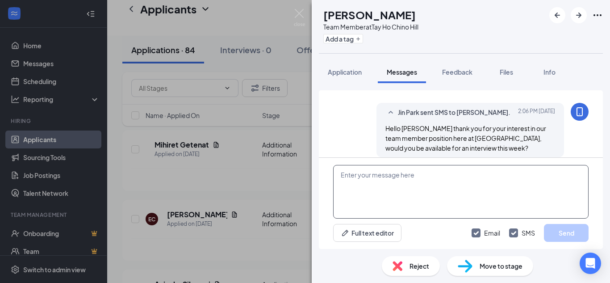
click at [463, 180] on textarea at bounding box center [460, 192] width 255 height 54
click at [299, 21] on img at bounding box center [299, 17] width 11 height 17
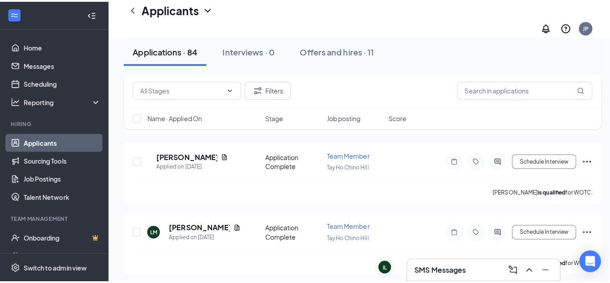
scroll to position [591, 0]
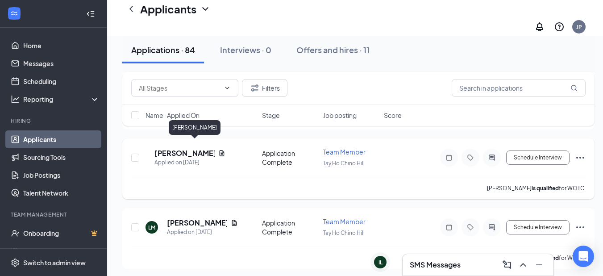
click at [172, 148] on h5 "Gg Sanchez" at bounding box center [185, 153] width 60 height 10
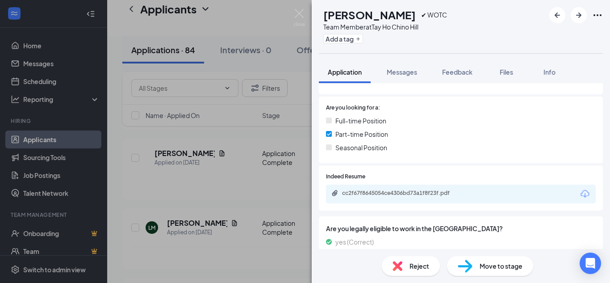
scroll to position [174, 0]
click at [414, 187] on div "cc2f67f8645054ce4306bd73a1f8f23f.pdf" at bounding box center [403, 178] width 114 height 18
click at [417, 192] on div "cc2f67f8645054ce4306bd73a1f8f23f.pdf" at bounding box center [404, 192] width 125 height 7
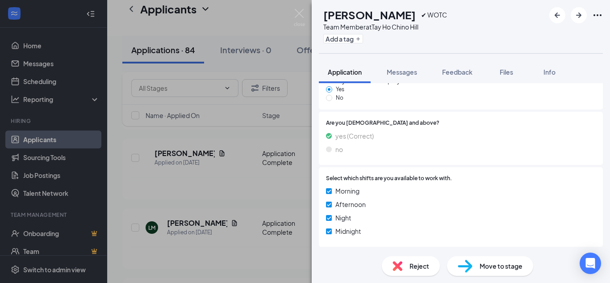
scroll to position [935, 0]
click at [297, 17] on img at bounding box center [299, 17] width 11 height 17
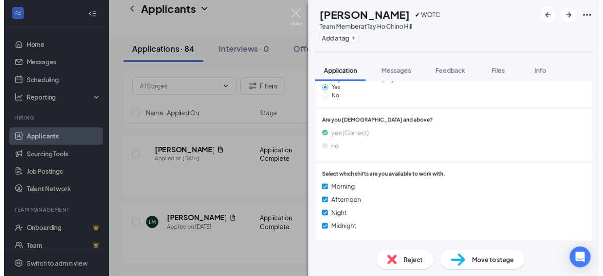
scroll to position [932, 0]
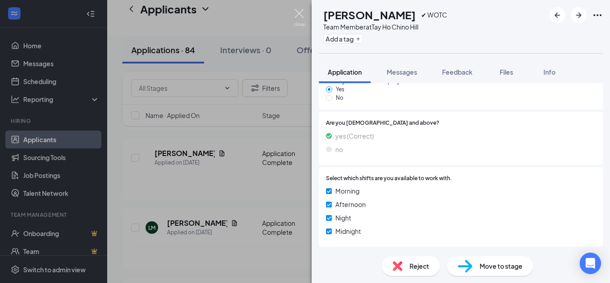
click at [304, 15] on div "Applicants JP" at bounding box center [358, 18] width 503 height 36
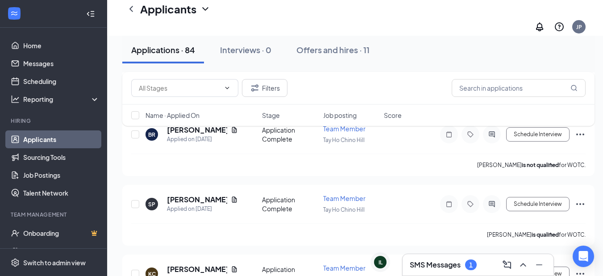
scroll to position [1520, 0]
click at [442, 268] on h3 "SMS Messages" at bounding box center [435, 265] width 51 height 10
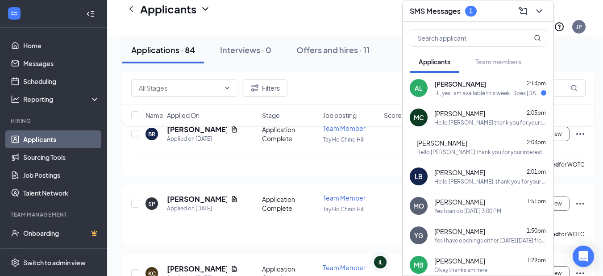
click at [500, 80] on div "Andru Lee 2:14pm" at bounding box center [491, 84] width 112 height 9
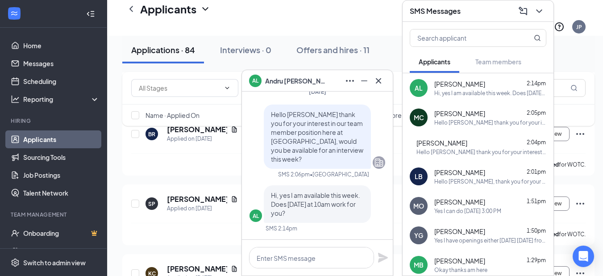
click at [333, 219] on div "Hi, yes I am available this week. Does Friday at 10am work for you?" at bounding box center [317, 204] width 107 height 38
click at [313, 258] on textarea at bounding box center [311, 257] width 125 height 21
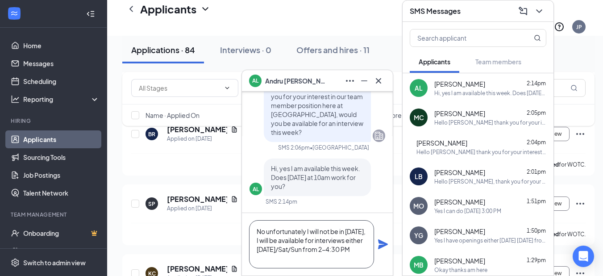
type textarea "No unfortunately I will not be in on Friday, I will be available for interviews…"
click at [376, 244] on div "No unfortunately I will not be in on Friday, I will be available for interviews…" at bounding box center [317, 244] width 151 height 63
click at [385, 244] on icon "Plane" at bounding box center [383, 244] width 10 height 10
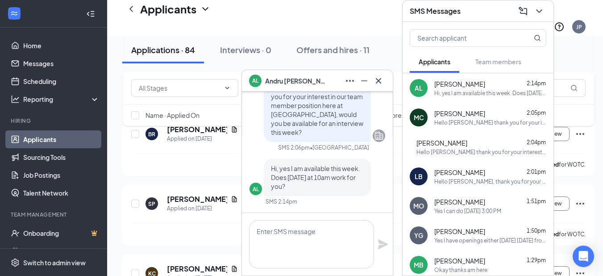
scroll to position [0, 0]
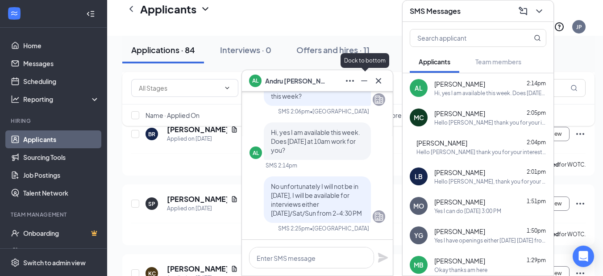
click at [364, 81] on icon "Minimize" at bounding box center [364, 80] width 6 height 1
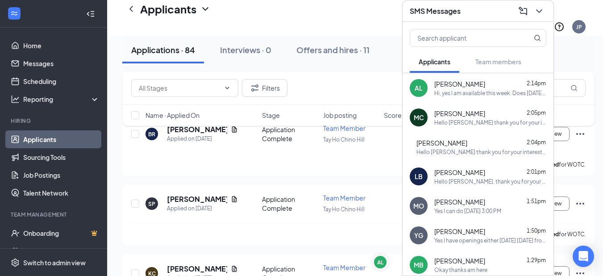
click at [536, 10] on button at bounding box center [539, 11] width 14 height 14
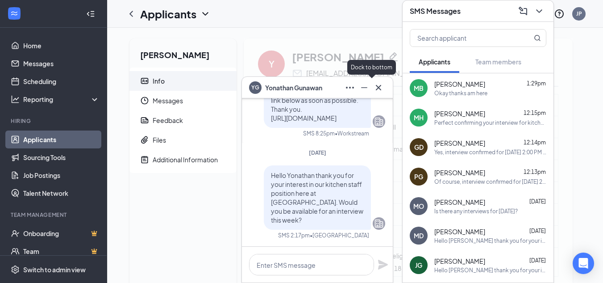
click at [368, 89] on icon "Minimize" at bounding box center [364, 87] width 11 height 11
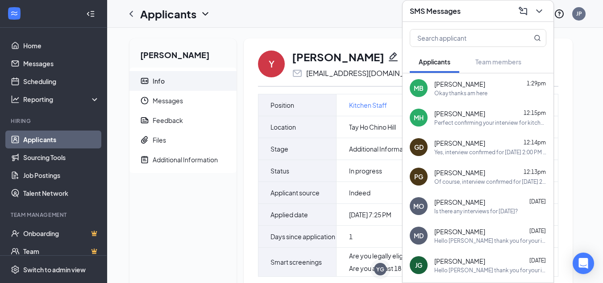
click at [531, 11] on div at bounding box center [539, 11] width 16 height 14
click at [535, 11] on icon "ChevronDown" at bounding box center [539, 11] width 11 height 11
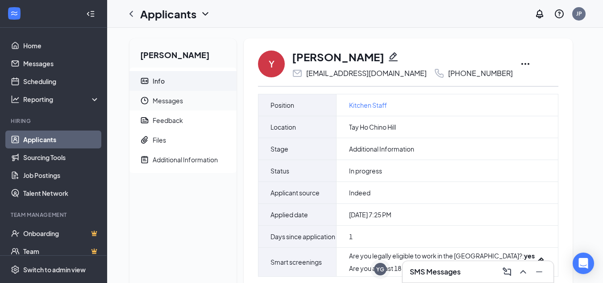
click at [179, 98] on span "Messages" at bounding box center [191, 101] width 77 height 20
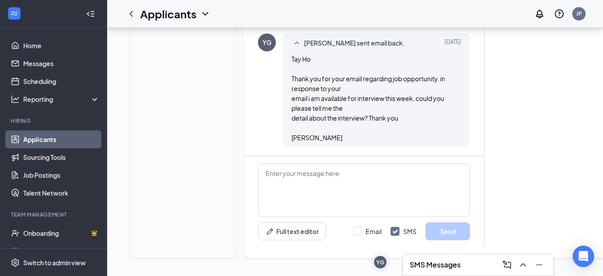
scroll to position [453, 0]
click at [365, 233] on input "Email" at bounding box center [367, 231] width 29 height 9
checkbox input "true"
click at [373, 205] on textarea at bounding box center [364, 190] width 212 height 54
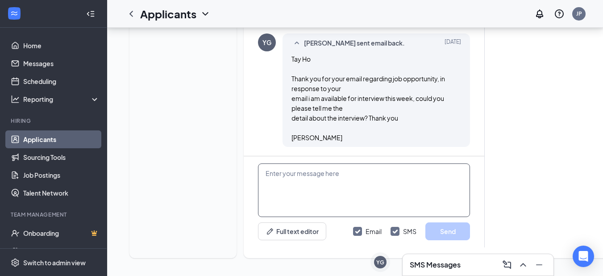
click at [384, 169] on textarea at bounding box center [364, 190] width 212 height 54
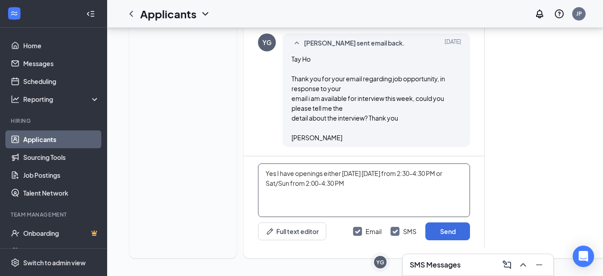
click at [395, 182] on textarea "Yes I have openings either [DATE] [DATE] from 2:30-4:30 PM or Sat/Sun from 2:00…" at bounding box center [364, 190] width 212 height 54
type textarea "Yes I have openings either [DATE] [DATE] from 2:30-4:30 PM or Sat/Sun from 2:00…"
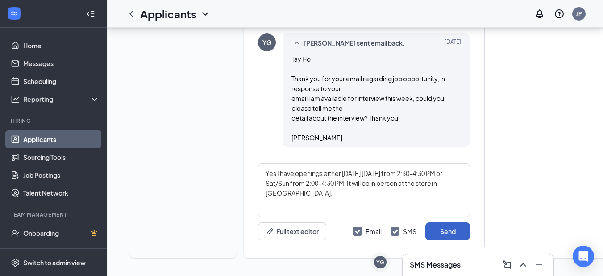
click at [461, 222] on button "Send" at bounding box center [448, 231] width 45 height 18
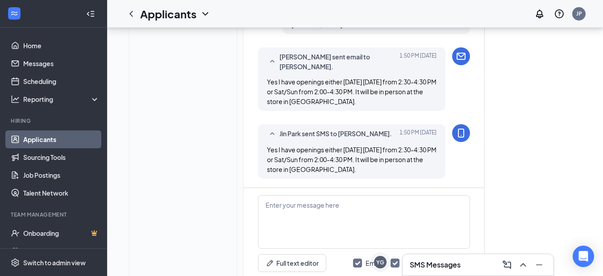
scroll to position [617, 0]
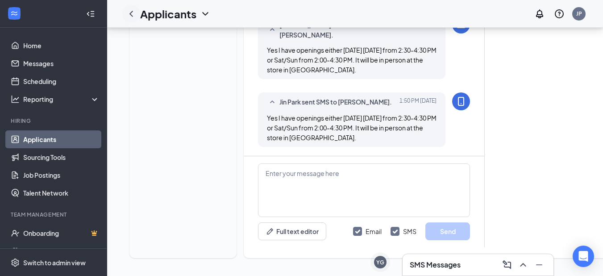
click at [130, 11] on icon "ChevronLeft" at bounding box center [131, 13] width 11 height 11
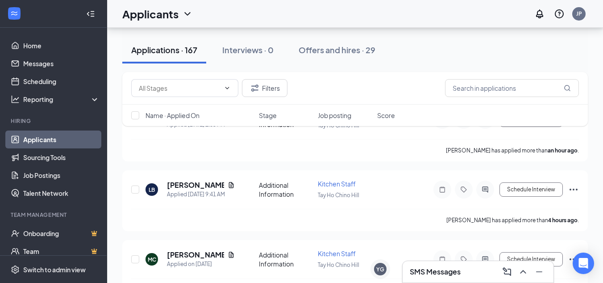
scroll to position [116, 0]
click at [410, 210] on div "[PERSON_NAME] has applied more than 4 hours ago ." at bounding box center [355, 219] width 448 height 22
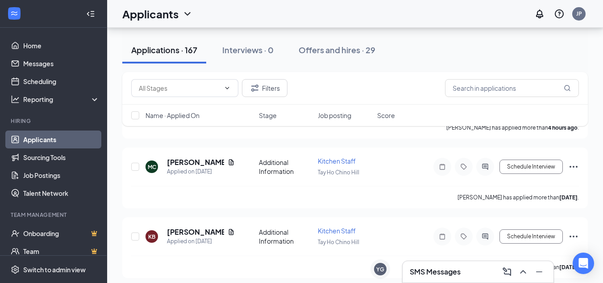
scroll to position [208, 0]
click at [424, 268] on h3 "SMS Messages" at bounding box center [435, 272] width 51 height 10
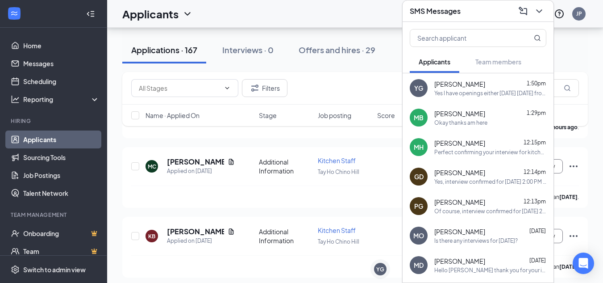
click at [471, 147] on div "[PERSON_NAME] 12:15pm Perfect confirming your interview for kitchen staff at [S…" at bounding box center [491, 146] width 112 height 17
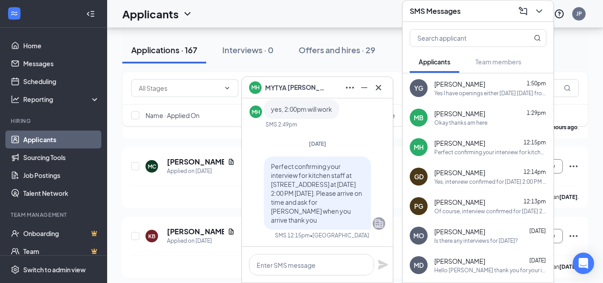
click at [482, 182] on div "Yes, interview confirmed for [DATE] 2:00 PM at [STREET_ADDRESS]" at bounding box center [491, 182] width 112 height 8
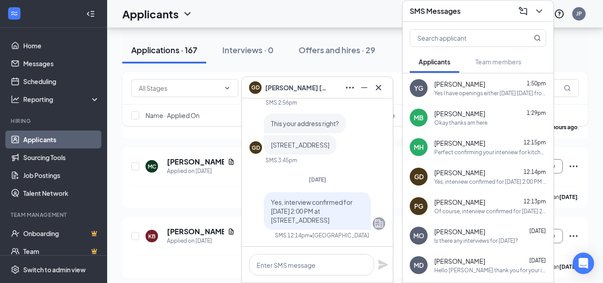
click at [481, 218] on div "PG [PERSON_NAME] 12:13pm Of course, interview confirmed for [DATE] 2:30 PM at […" at bounding box center [478, 205] width 151 height 29
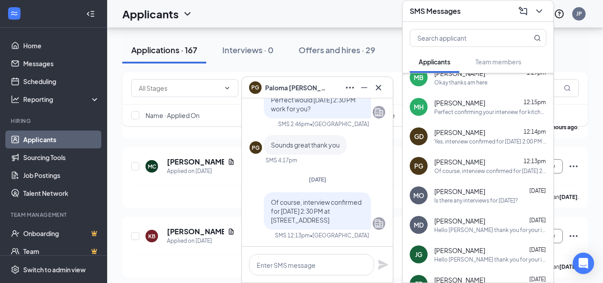
scroll to position [41, 0]
click at [484, 187] on div "[PERSON_NAME] [DATE]" at bounding box center [491, 190] width 112 height 9
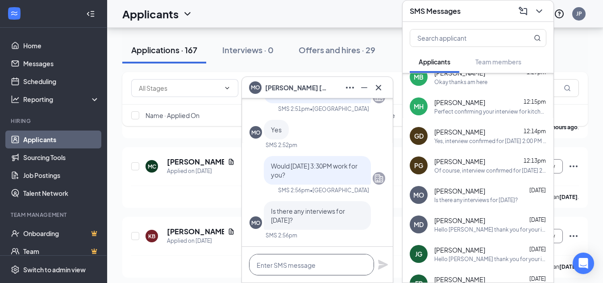
click at [336, 255] on textarea at bounding box center [311, 264] width 125 height 21
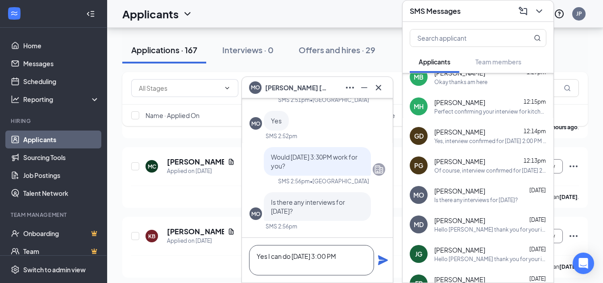
type textarea "Yes I can do [DATE] 3:00 PM"
click at [381, 262] on icon "Plane" at bounding box center [383, 260] width 10 height 10
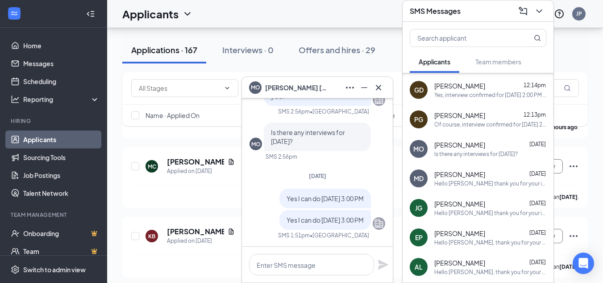
scroll to position [98, 0]
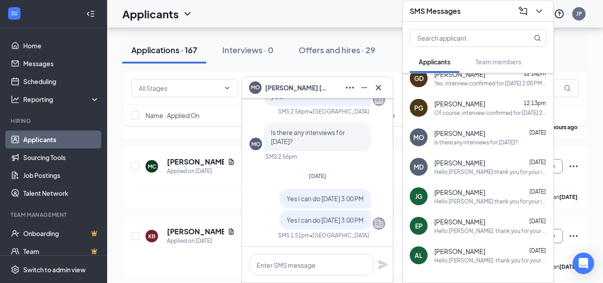
click at [465, 195] on span "[PERSON_NAME]" at bounding box center [460, 192] width 51 height 9
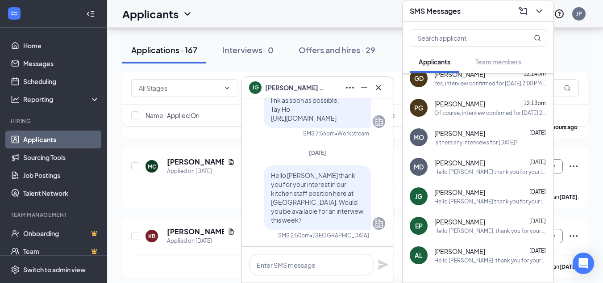
click at [473, 156] on div "MD [PERSON_NAME] [DATE] Hello [PERSON_NAME] thank you for your interest in our …" at bounding box center [478, 166] width 151 height 29
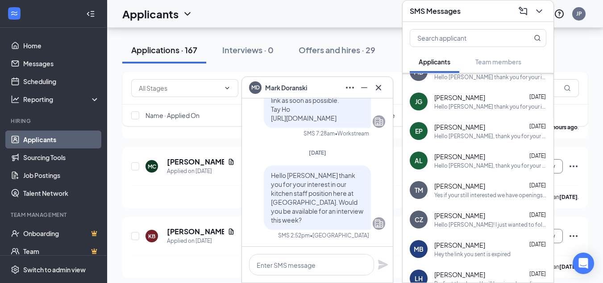
scroll to position [193, 0]
click at [473, 156] on span "[PERSON_NAME]" at bounding box center [460, 155] width 51 height 9
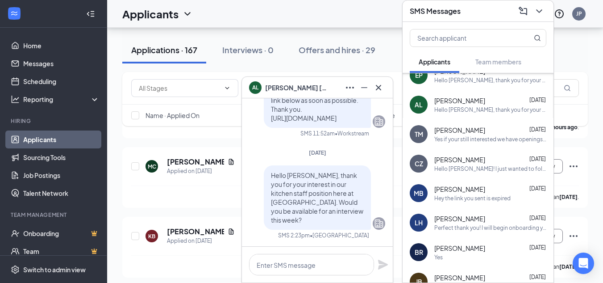
scroll to position [249, 0]
click at [481, 201] on div "Hey the link you sent is expired" at bounding box center [473, 198] width 76 height 8
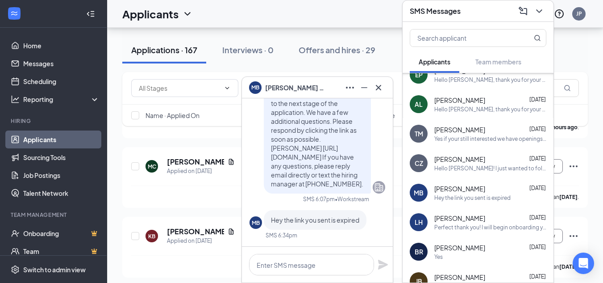
click at [479, 214] on div "[PERSON_NAME] [DATE]" at bounding box center [491, 218] width 112 height 9
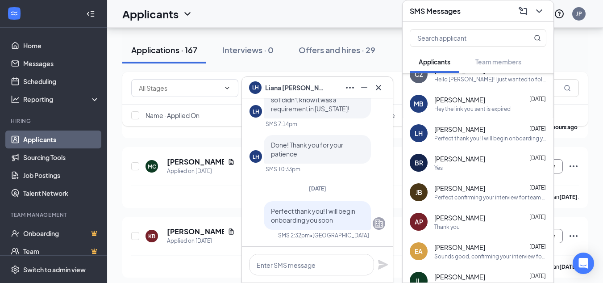
scroll to position [339, 0]
click at [487, 176] on div "BR [PERSON_NAME] [DATE] Yes" at bounding box center [478, 161] width 151 height 29
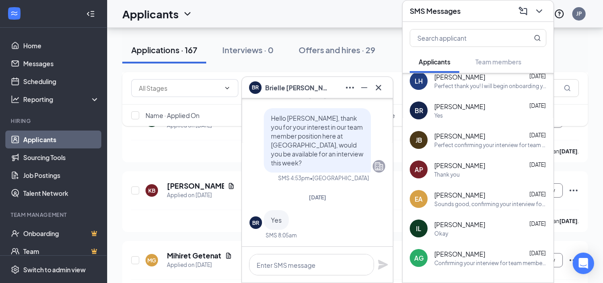
scroll to position [391, 0]
click at [473, 172] on div "Thank you" at bounding box center [491, 174] width 112 height 8
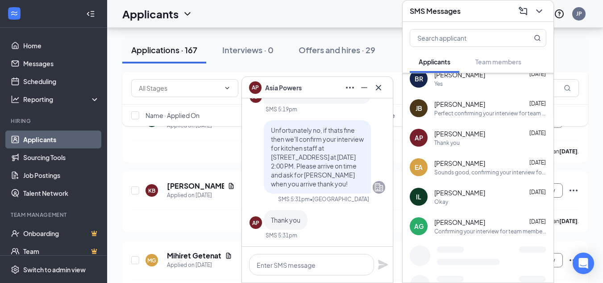
scroll to position [423, 0]
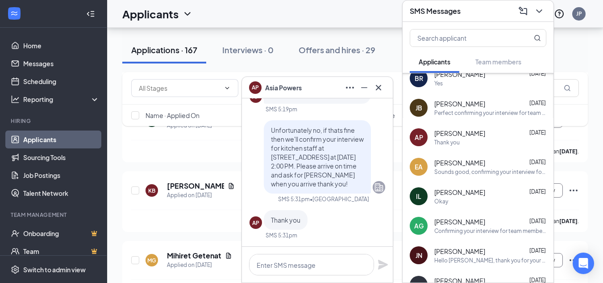
click at [473, 172] on div "Sounds good, confirming your interview for kitchen staff at [STREET_ADDRESS] on…" at bounding box center [491, 172] width 112 height 8
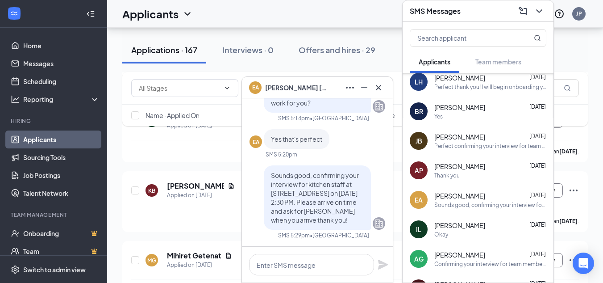
scroll to position [390, 0]
click at [455, 225] on span "[PERSON_NAME]" at bounding box center [460, 224] width 51 height 9
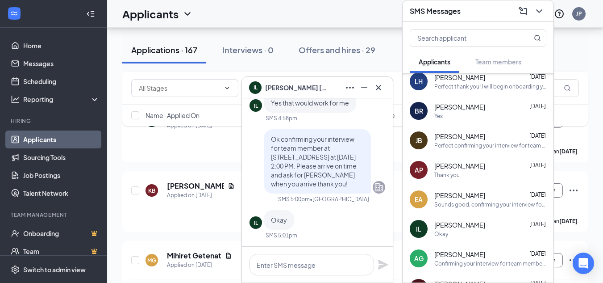
click at [280, 85] on span "[PERSON_NAME]" at bounding box center [296, 88] width 63 height 10
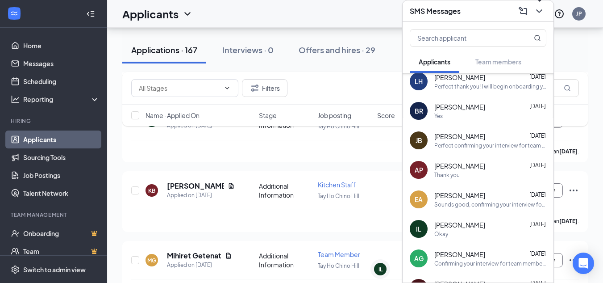
click at [540, 14] on icon "ChevronDown" at bounding box center [539, 11] width 11 height 11
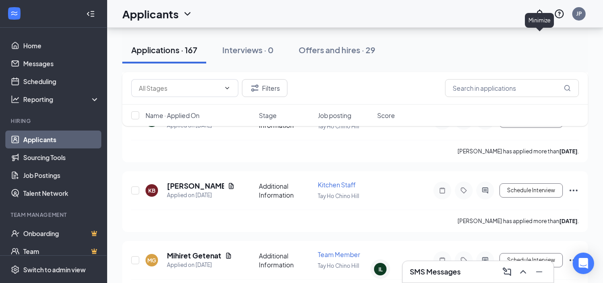
scroll to position [0, 0]
click at [497, 85] on input "text" at bounding box center [512, 88] width 134 height 18
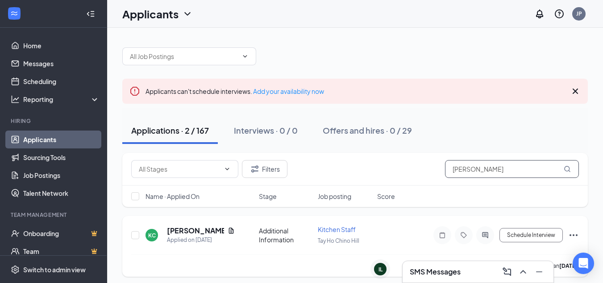
scroll to position [74, 0]
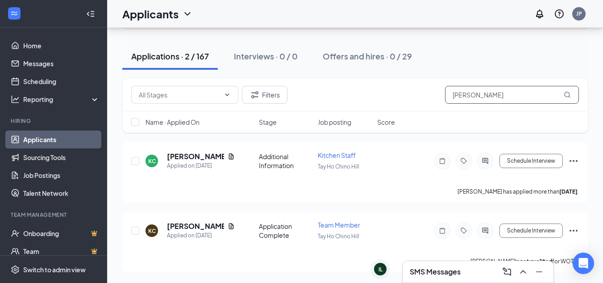
click at [479, 102] on input "[PERSON_NAME]" at bounding box center [512, 95] width 134 height 18
type input "i"
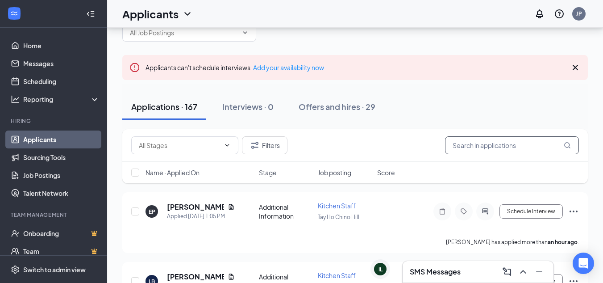
scroll to position [42, 0]
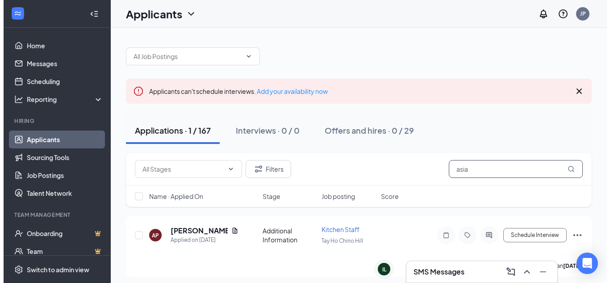
scroll to position [4, 0]
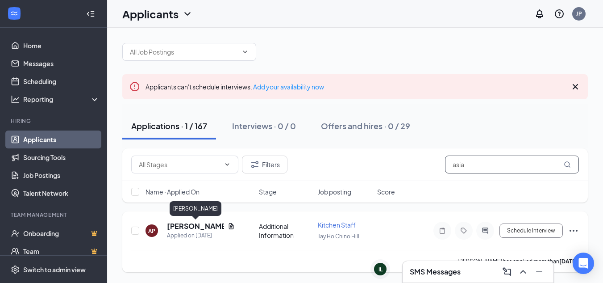
type input "asia"
click at [196, 225] on h5 "[PERSON_NAME]" at bounding box center [195, 226] width 57 height 10
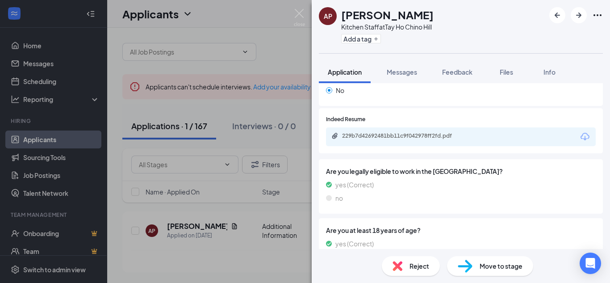
scroll to position [172, 0]
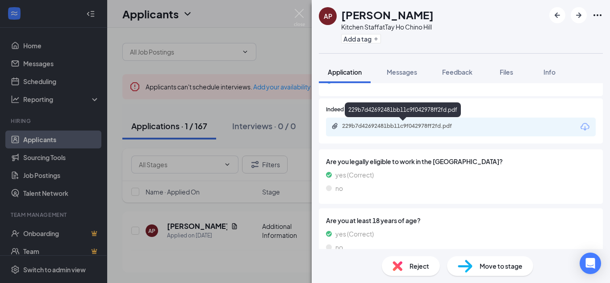
click at [436, 127] on div "229b7d42692481bb11c9f042978ff2fd.pdf" at bounding box center [404, 125] width 125 height 7
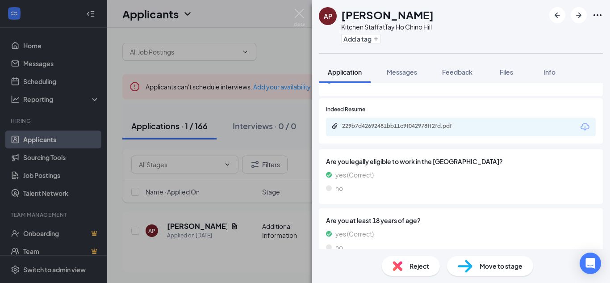
scroll to position [-1122, 0]
